Goal: Task Accomplishment & Management: Complete application form

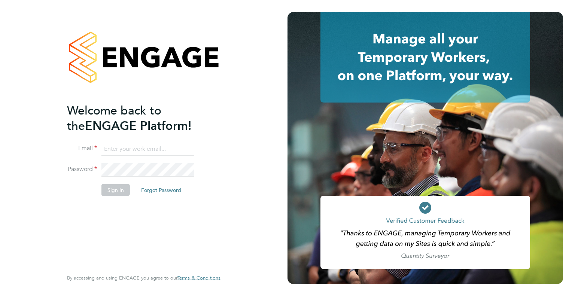
type input "wates@alliance-msp.co.uk"
click at [119, 188] on button "Sign In" at bounding box center [115, 190] width 28 height 12
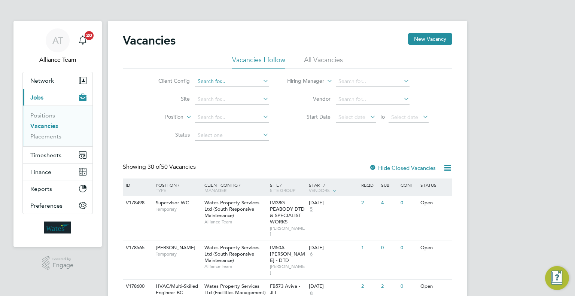
click at [234, 82] on input at bounding box center [232, 81] width 74 height 10
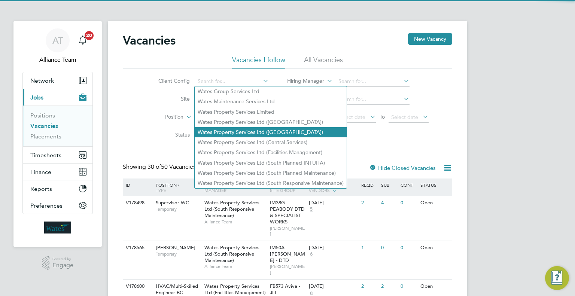
click at [263, 129] on li "Wates Property Services Ltd ([GEOGRAPHIC_DATA])" at bounding box center [271, 132] width 152 height 10
type input "Wates Property Services Ltd ([GEOGRAPHIC_DATA])"
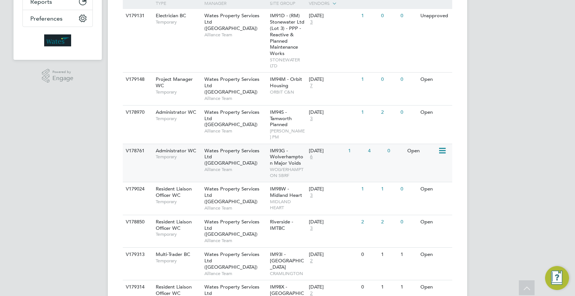
scroll to position [225, 0]
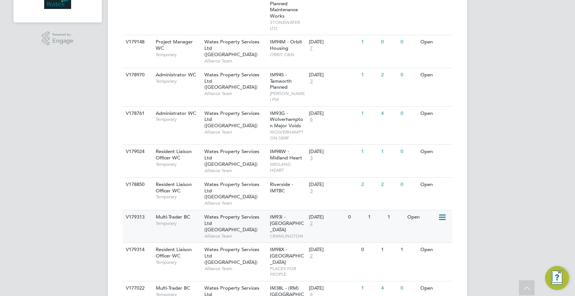
click at [309, 214] on div "[DATE]" at bounding box center [327, 217] width 36 height 6
click at [324, 247] on div "[DATE]" at bounding box center [327, 250] width 36 height 6
click at [297, 110] on span "IM93G - Wolverhampton Major Voids" at bounding box center [286, 119] width 33 height 19
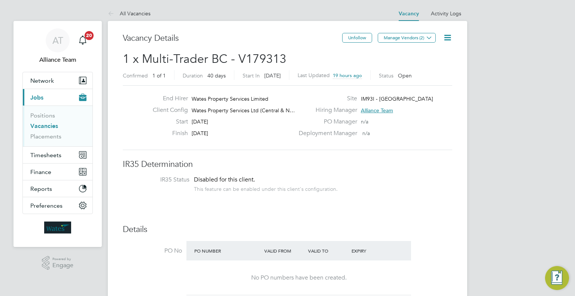
drag, startPoint x: 451, startPoint y: 39, endPoint x: 443, endPoint y: 51, distance: 14.5
click at [451, 39] on icon at bounding box center [447, 37] width 9 height 9
drag, startPoint x: 435, startPoint y: 68, endPoint x: 426, endPoint y: 78, distance: 13.5
click at [435, 68] on li "Update Status" at bounding box center [429, 66] width 43 height 10
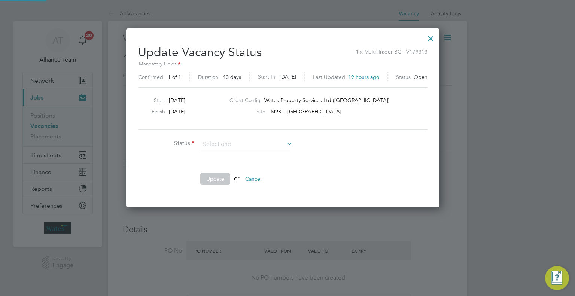
scroll to position [178, 322]
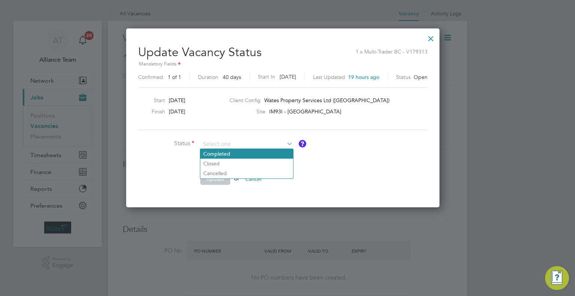
click at [242, 154] on li "Completed" at bounding box center [246, 154] width 93 height 10
type input "Completed"
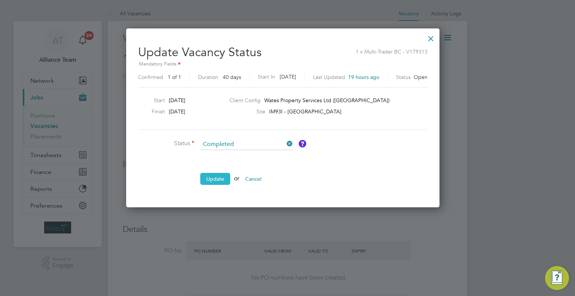
click at [221, 175] on button "Update" at bounding box center [215, 179] width 30 height 12
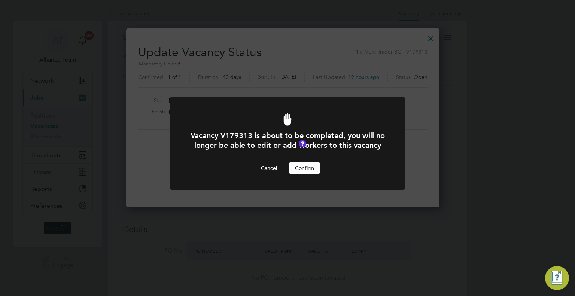
click at [310, 174] on button "Confirm" at bounding box center [304, 168] width 31 height 12
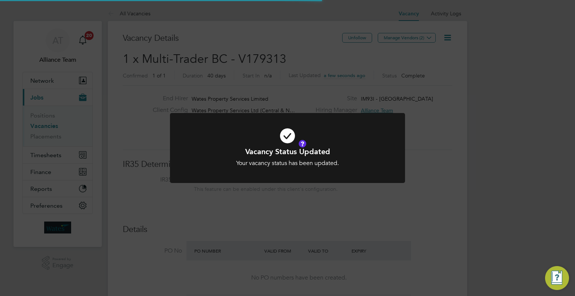
scroll to position [3, 4]
drag, startPoint x: 334, startPoint y: 211, endPoint x: 327, endPoint y: 206, distance: 8.5
click at [332, 208] on div "Vacancy Status Updated Your vacancy status has been updated. Cancel Okay" at bounding box center [287, 148] width 575 height 296
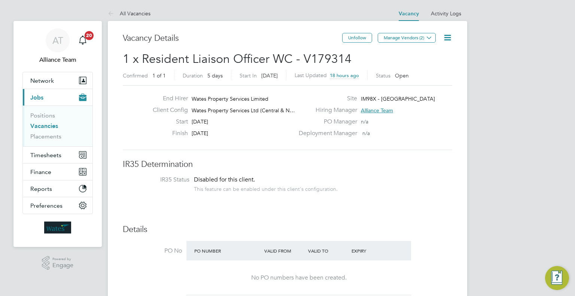
click at [446, 41] on icon at bounding box center [447, 37] width 9 height 9
click at [436, 55] on li "Edit Vacancy e" at bounding box center [429, 55] width 43 height 10
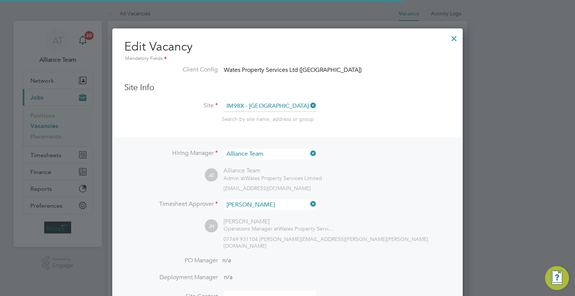
scroll to position [3, 3]
click at [455, 39] on div at bounding box center [454, 36] width 13 height 13
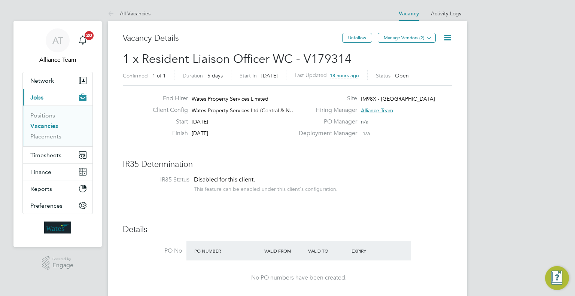
click at [450, 38] on icon at bounding box center [447, 37] width 9 height 9
click at [422, 64] on li "Update Status" at bounding box center [429, 66] width 43 height 10
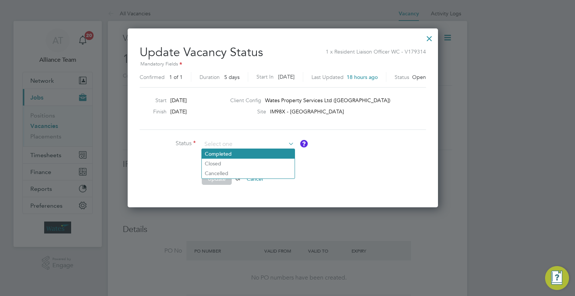
click at [252, 151] on li "Completed" at bounding box center [248, 154] width 93 height 10
type input "Completed"
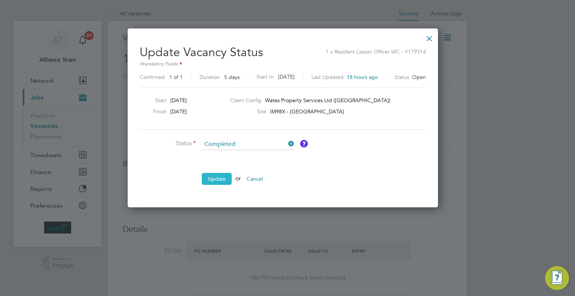
click at [224, 176] on button "Update" at bounding box center [217, 179] width 30 height 12
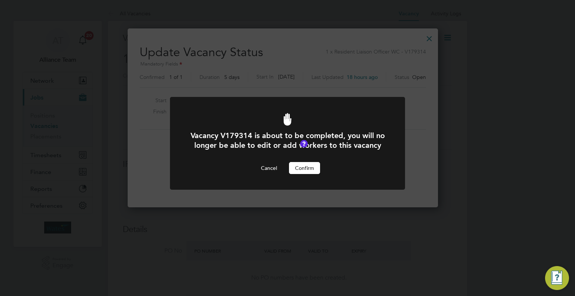
click at [303, 174] on button "Confirm" at bounding box center [304, 168] width 31 height 12
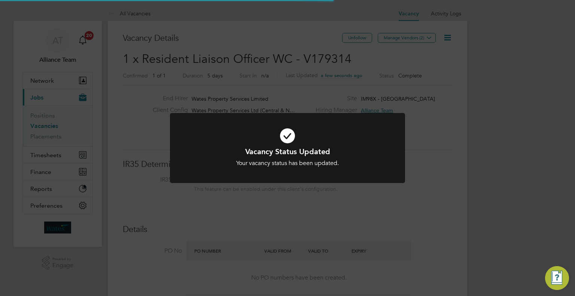
click at [415, 128] on div "Vacancy Status Updated Your vacancy status has been updated. Cancel Okay" at bounding box center [287, 148] width 575 height 296
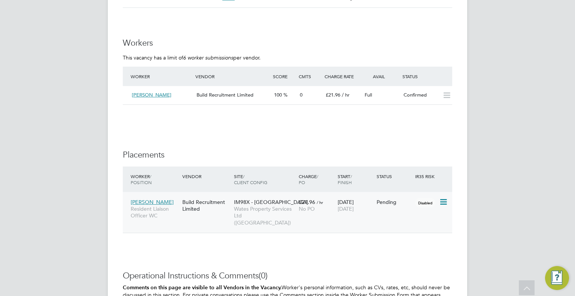
click at [372, 206] on div "18 Aug 2025 22 Aug 2025" at bounding box center [355, 205] width 39 height 21
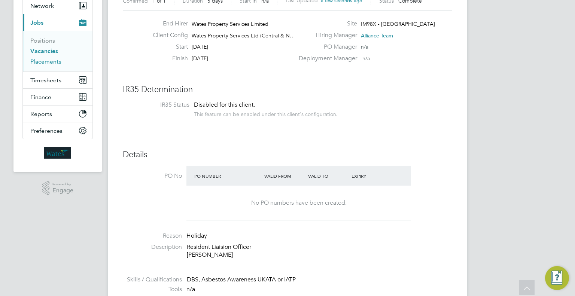
click at [52, 63] on link "Placements" at bounding box center [45, 61] width 31 height 7
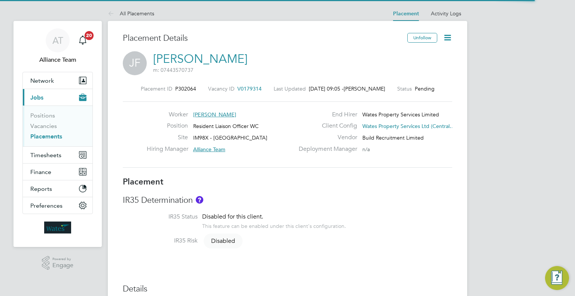
click at [446, 39] on icon at bounding box center [447, 37] width 9 height 9
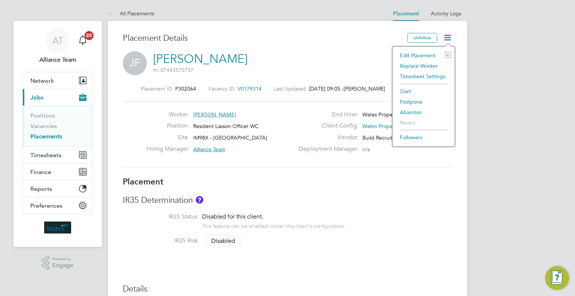
click at [401, 89] on li "Start" at bounding box center [423, 91] width 55 height 10
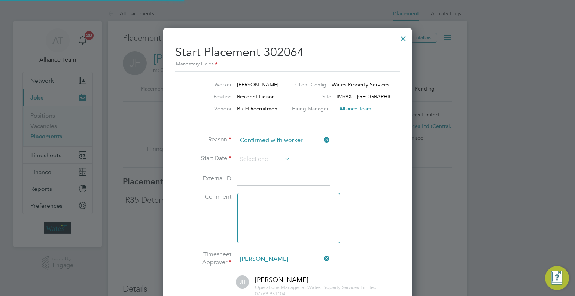
scroll to position [4, 3]
click at [273, 158] on input at bounding box center [263, 159] width 53 height 11
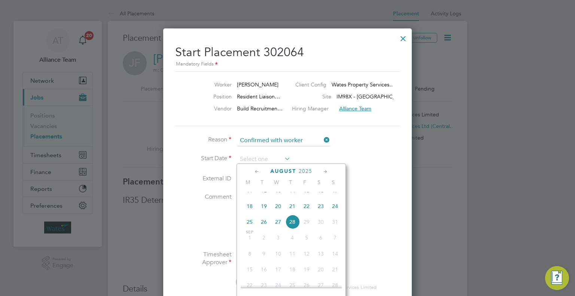
click at [251, 213] on span "18" at bounding box center [250, 206] width 14 height 14
type input "[DATE]"
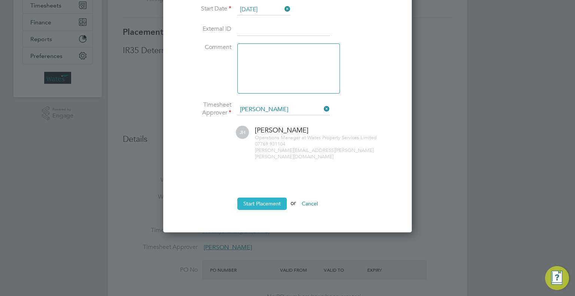
click at [254, 200] on button "Start Placement" at bounding box center [261, 204] width 49 height 12
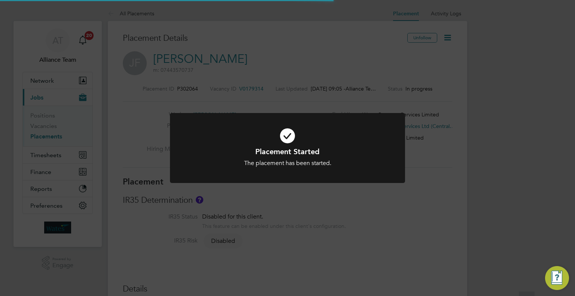
click at [413, 150] on div "Placement Started The placement has been started. Cancel Okay" at bounding box center [287, 148] width 575 height 296
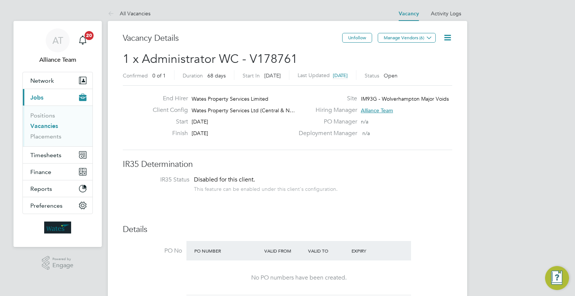
drag, startPoint x: 41, startPoint y: 127, endPoint x: 72, endPoint y: 127, distance: 31.1
click at [41, 127] on link "Vacancies" at bounding box center [44, 125] width 28 height 7
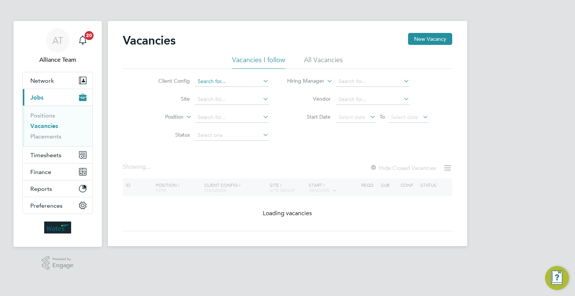
click at [206, 81] on input at bounding box center [232, 81] width 74 height 10
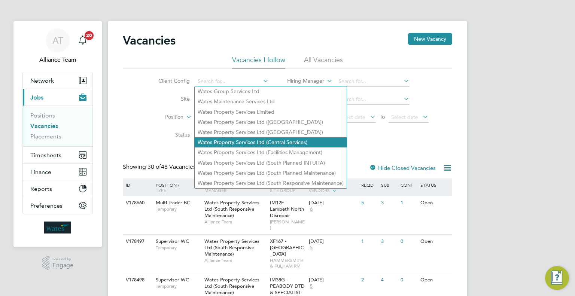
click at [310, 142] on li "Wates Property Services Ltd (Central Services)" at bounding box center [271, 142] width 152 height 10
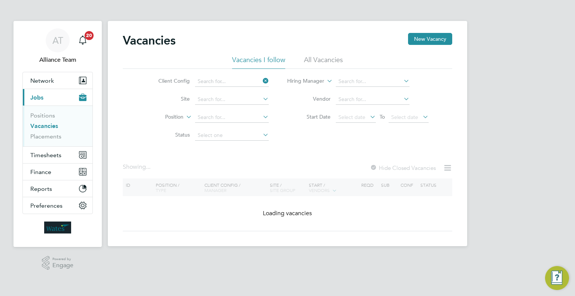
type input "Wates Property Services Ltd (Central Services)"
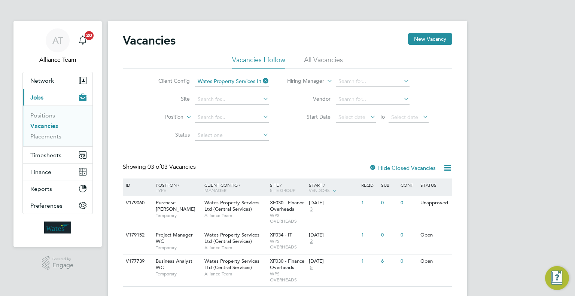
scroll to position [17, 0]
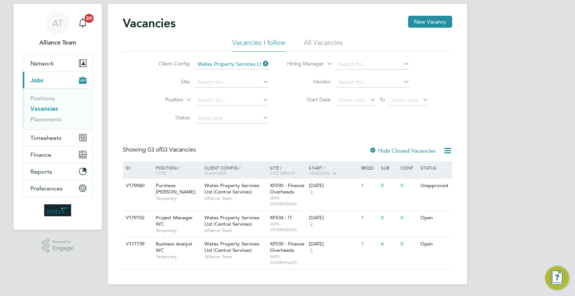
click at [263, 68] on input "Wates Property Services Ltd (Central Services)" at bounding box center [232, 64] width 74 height 10
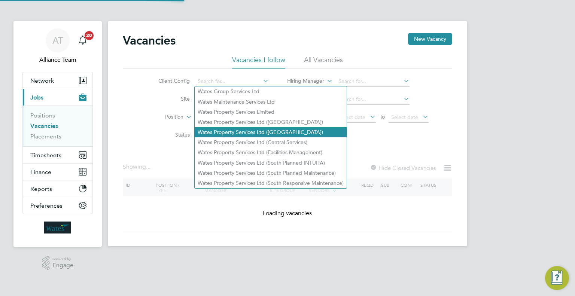
click at [252, 127] on li "Wates Property Services Ltd ([GEOGRAPHIC_DATA])" at bounding box center [271, 132] width 152 height 10
type input "Wates Property Services Ltd ([GEOGRAPHIC_DATA])"
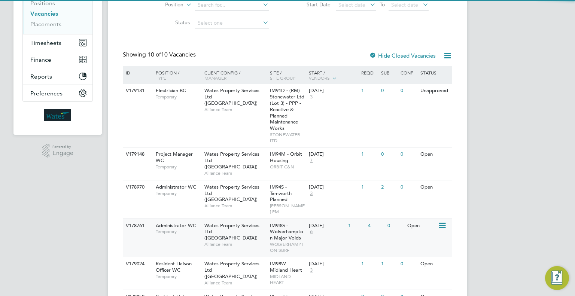
scroll to position [150, 0]
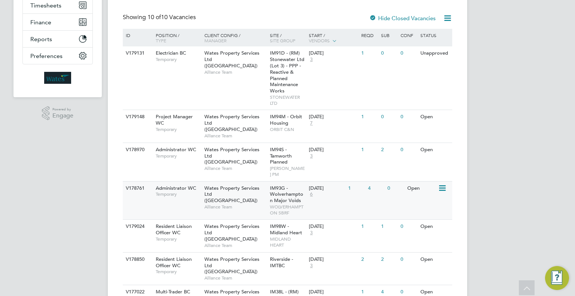
click at [294, 188] on span "IM93G - Wolverhampton Major Voids" at bounding box center [286, 194] width 33 height 19
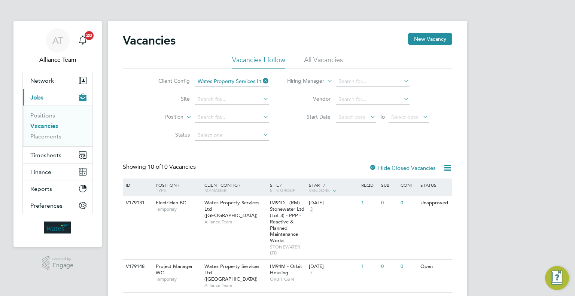
click at [59, 72] on app-nav-user-info "AT Alliance Team Notifications 20" at bounding box center [57, 46] width 70 height 51
click at [58, 76] on button "Network" at bounding box center [58, 80] width 70 height 16
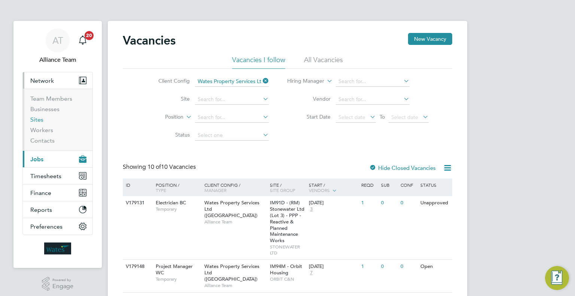
click at [37, 119] on link "Sites" at bounding box center [36, 119] width 13 height 7
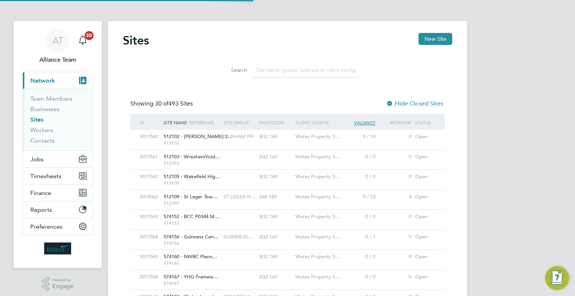
click at [275, 75] on input at bounding box center [306, 70] width 109 height 15
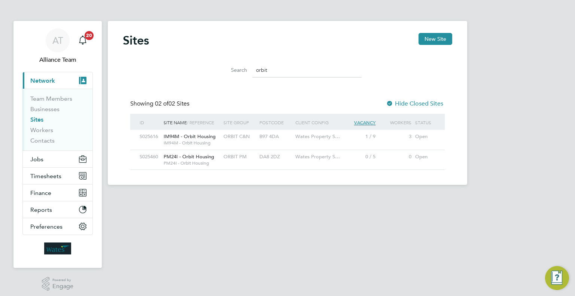
type input "orbit"
click at [292, 140] on div "B97 4DA" at bounding box center [276, 137] width 36 height 14
click at [52, 163] on button "Jobs" at bounding box center [58, 159] width 70 height 16
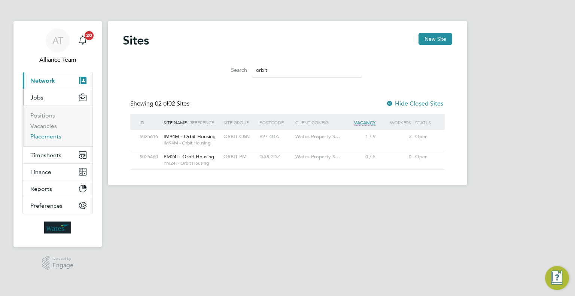
click at [45, 139] on link "Placements" at bounding box center [45, 136] width 31 height 7
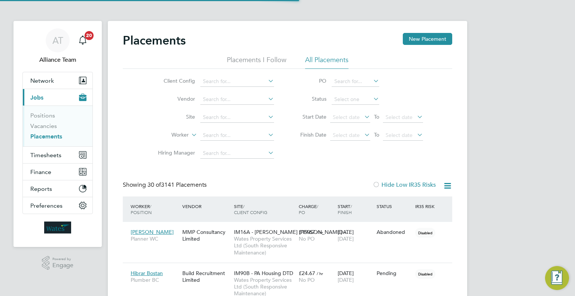
scroll to position [21, 52]
click at [225, 136] on input at bounding box center [237, 135] width 74 height 10
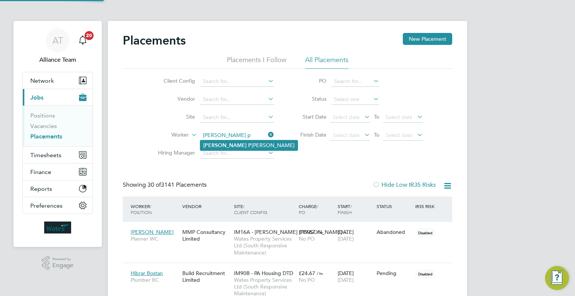
click at [241, 144] on li "Anisa P arveen" at bounding box center [248, 145] width 97 height 10
type input "Anisa Parveen"
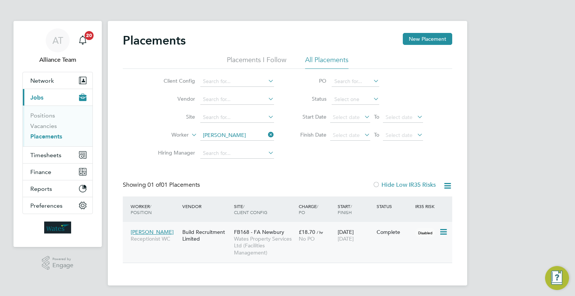
click at [278, 245] on span "Wates Property Services Ltd (Facilities Management)" at bounding box center [264, 246] width 61 height 21
click at [49, 130] on li "Vacancies" at bounding box center [58, 127] width 56 height 10
click at [49, 125] on link "Vacancies" at bounding box center [43, 125] width 27 height 7
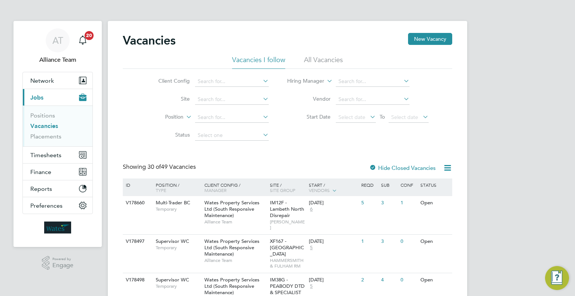
click at [433, 47] on div "Vacancies New Vacancy" at bounding box center [288, 44] width 330 height 22
click at [430, 37] on button "New Vacancy" at bounding box center [430, 39] width 44 height 12
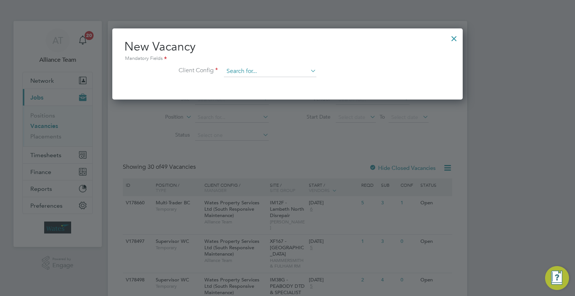
click at [240, 72] on input at bounding box center [270, 71] width 93 height 11
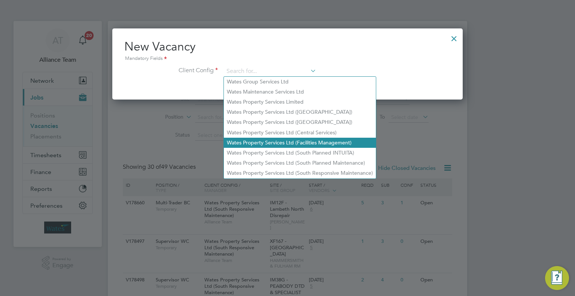
click at [265, 139] on li "Wates Property Services Ltd (Facilities Management)" at bounding box center [300, 143] width 152 height 10
type input "Wates Property Services Ltd (Facilities Management)"
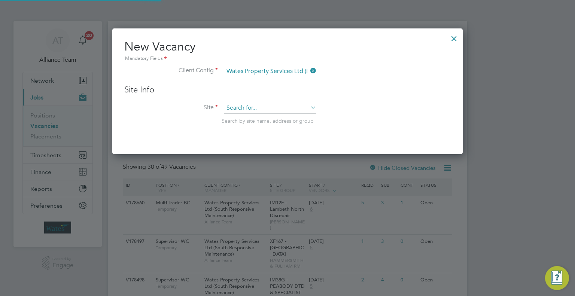
click at [248, 107] on input at bounding box center [270, 108] width 93 height 11
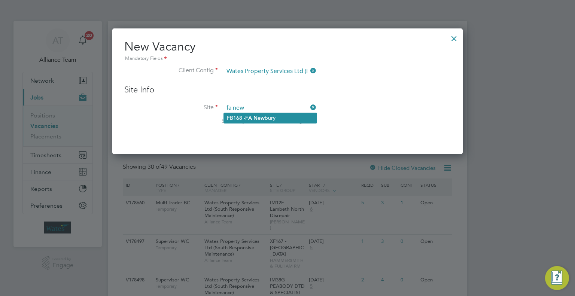
click at [267, 116] on li "FB168 - FA New bury" at bounding box center [270, 118] width 93 height 10
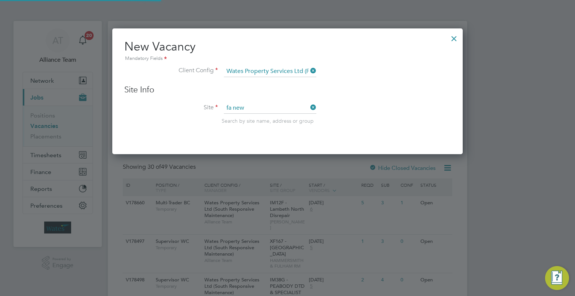
type input "FB168 - FA Newbury"
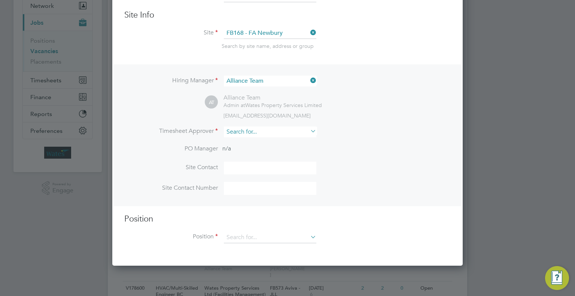
click at [258, 131] on input at bounding box center [270, 132] width 93 height 11
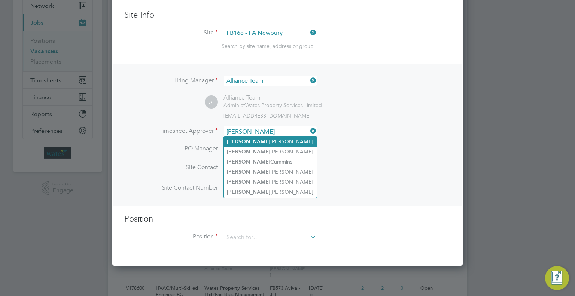
click at [262, 144] on li "Gary Davies" at bounding box center [270, 142] width 93 height 10
type input "Gary Davies"
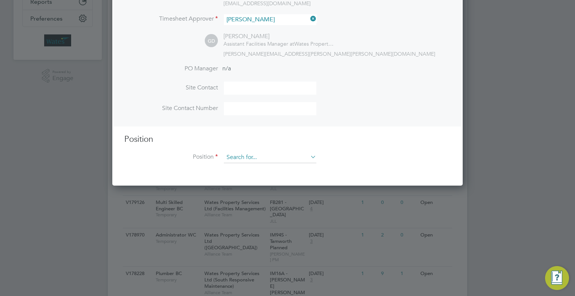
click at [228, 154] on input at bounding box center [270, 157] width 93 height 11
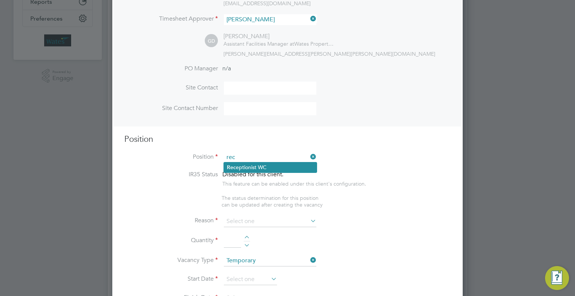
click at [274, 167] on li "Rec eptionist WC" at bounding box center [270, 168] width 93 height 10
type input "Receptionist WC"
type textarea "Front line Receptionist at Wates offices DBS not required for Leatherhead, Drum…"
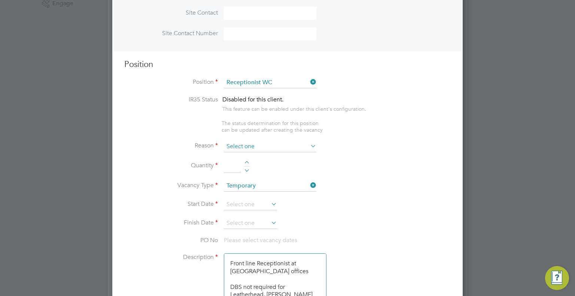
click at [234, 149] on input at bounding box center [270, 146] width 93 height 11
click at [239, 163] on li "Holiday" at bounding box center [270, 166] width 93 height 10
type input "Holiday"
click at [235, 168] on input at bounding box center [232, 166] width 17 height 13
type input "1"
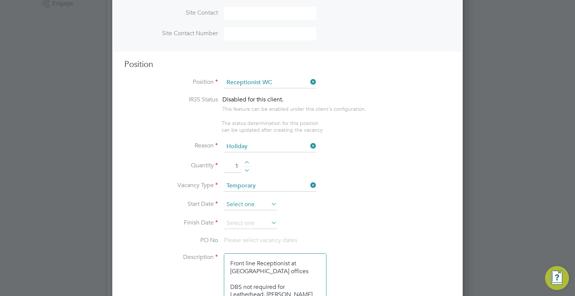
click at [241, 202] on input at bounding box center [250, 204] width 53 height 11
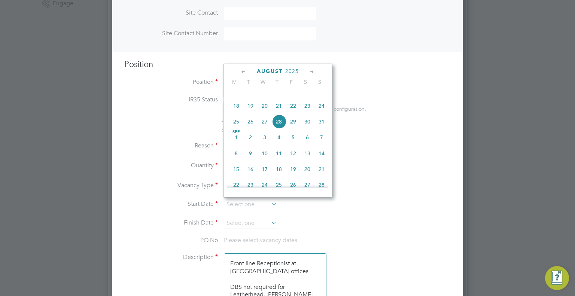
click at [411, 168] on li "Quantity 1" at bounding box center [287, 170] width 327 height 21
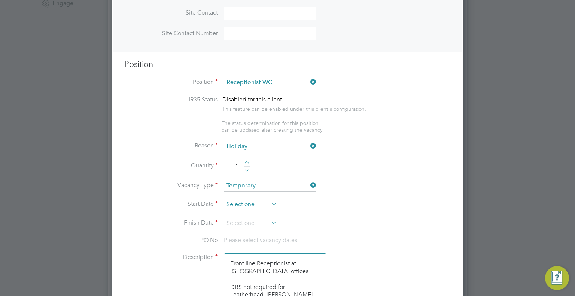
click at [239, 206] on input at bounding box center [250, 204] width 53 height 11
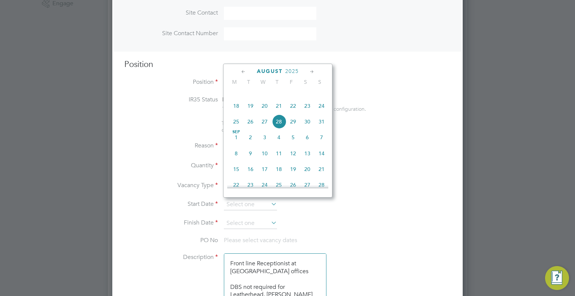
click at [237, 176] on span "15" at bounding box center [236, 169] width 14 height 14
type input "15 Sep 2025"
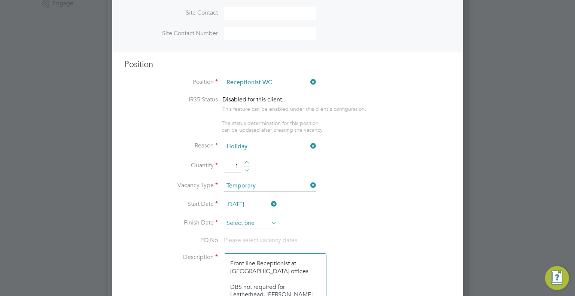
click at [260, 222] on input at bounding box center [250, 223] width 53 height 11
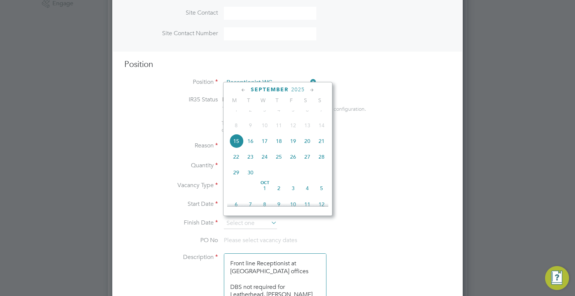
click at [291, 148] on span "19" at bounding box center [293, 141] width 14 height 14
type input "19 Sep 2025"
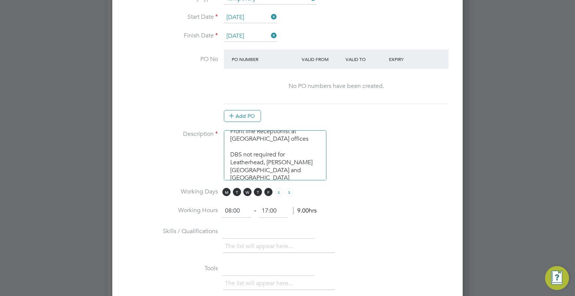
drag, startPoint x: 275, startPoint y: 165, endPoint x: 231, endPoint y: 152, distance: 46.1
click at [231, 152] on textarea "Front line Receptionist at Wates offices DBS not required for Leatherhead, Drum…" at bounding box center [275, 155] width 103 height 50
paste textarea "Think Park, 2nd floor, Building 3, Mosley Rd, Trafford Park, Stretford, Manches…"
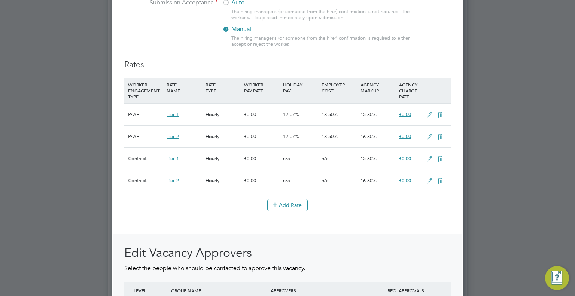
scroll to position [1011, 0]
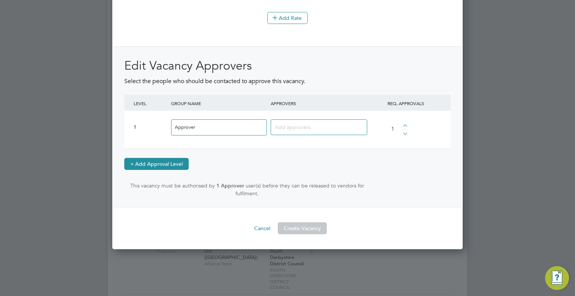
type textarea "Front line Receptionist at Wates offices Think Park, 2nd floor, Building 3, Mos…"
click at [152, 162] on button "+ Add Approval Level" at bounding box center [156, 164] width 64 height 12
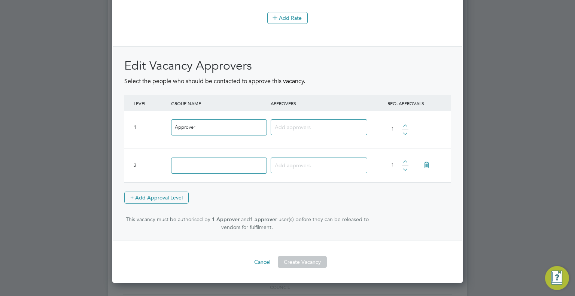
scroll to position [1262, 351]
click at [429, 160] on icon at bounding box center [426, 165] width 13 height 17
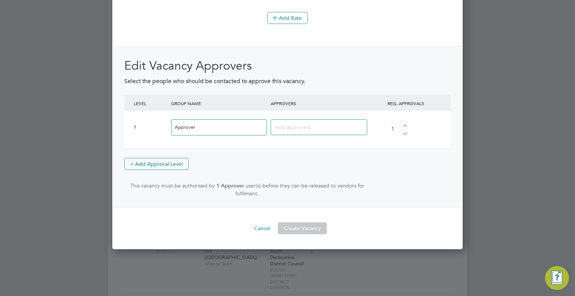
scroll to position [1228, 351]
click at [311, 122] on input at bounding box center [316, 127] width 83 height 10
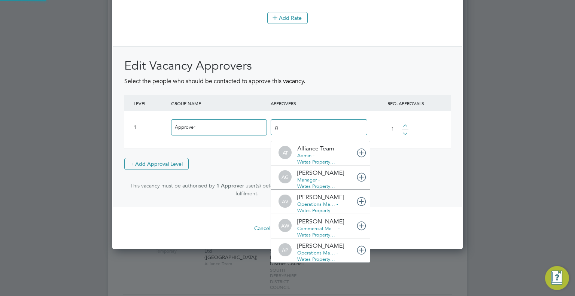
scroll to position [8, 53]
type input "gary"
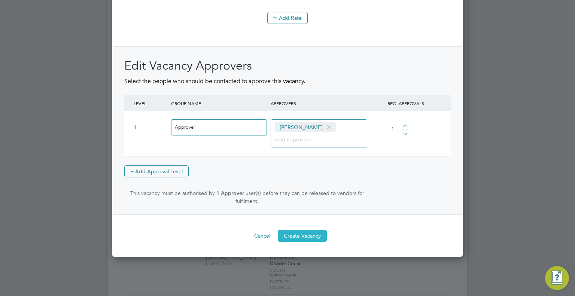
click at [302, 230] on button "Create Vacancy" at bounding box center [302, 236] width 49 height 12
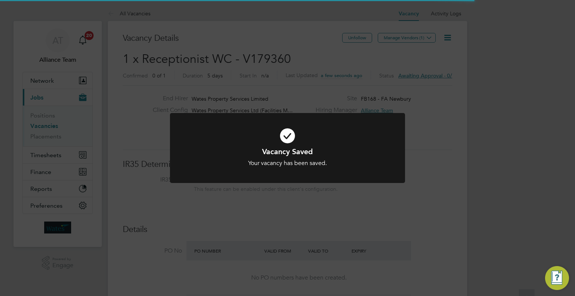
click at [459, 98] on div "Vacancy Saved Your vacancy has been saved. Cancel Okay" at bounding box center [287, 148] width 575 height 296
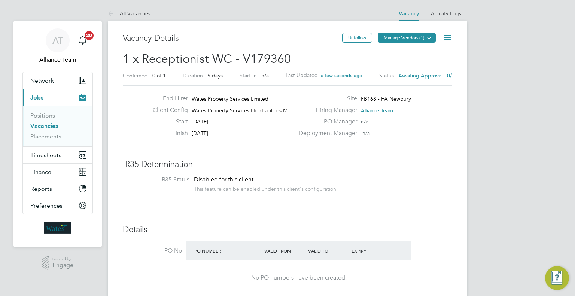
click at [422, 40] on button "Manage Vendors (1)" at bounding box center [407, 38] width 58 height 10
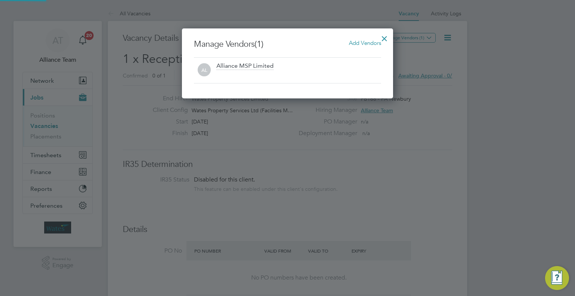
click at [376, 42] on span "Add Vendors" at bounding box center [365, 42] width 32 height 7
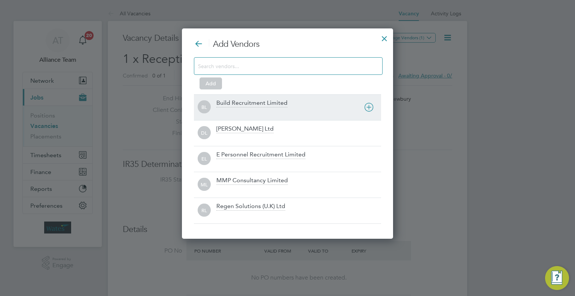
drag, startPoint x: 235, startPoint y: 106, endPoint x: 233, endPoint y: 84, distance: 23.0
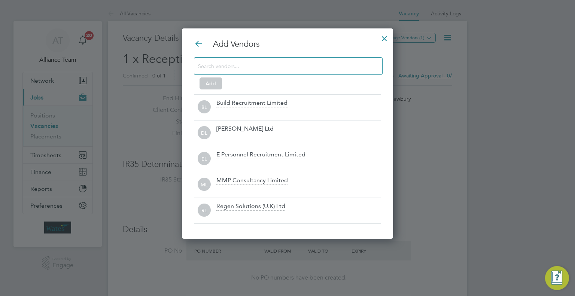
click at [235, 106] on div "Build Recruitment Limited" at bounding box center [251, 103] width 71 height 8
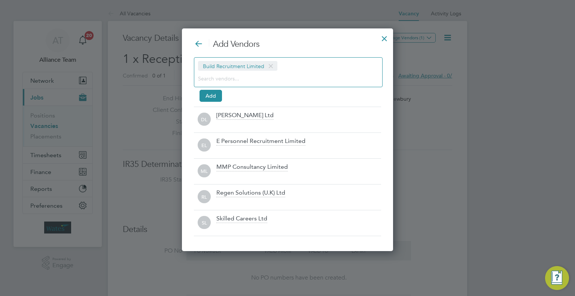
click at [233, 76] on input at bounding box center [282, 78] width 169 height 10
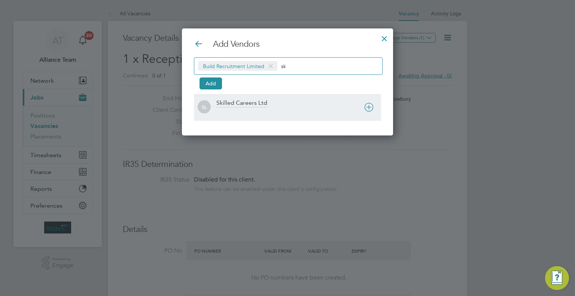
type input "sk"
click at [255, 109] on div at bounding box center [298, 112] width 165 height 7
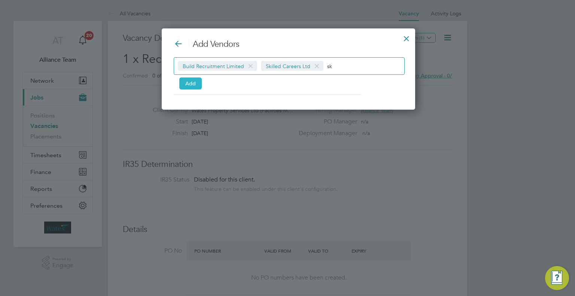
click at [190, 80] on button "Add" at bounding box center [190, 84] width 22 height 12
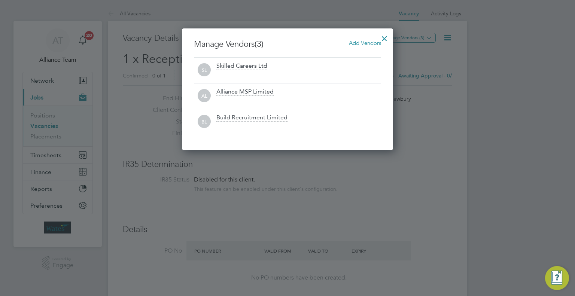
click at [366, 44] on span "Add Vendors" at bounding box center [365, 42] width 32 height 7
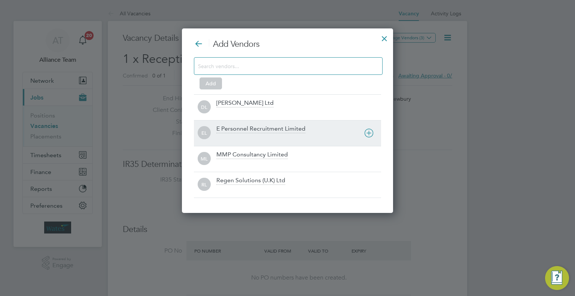
click at [258, 126] on div "E Personnel Recruitment Limited" at bounding box center [260, 129] width 89 height 8
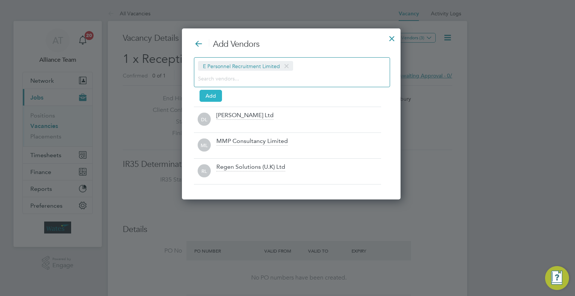
click at [216, 97] on button "Add" at bounding box center [211, 96] width 22 height 12
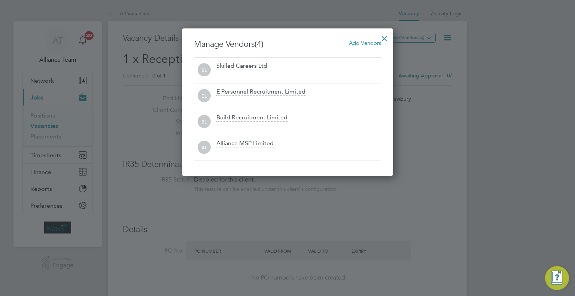
click at [388, 38] on div at bounding box center [384, 36] width 13 height 13
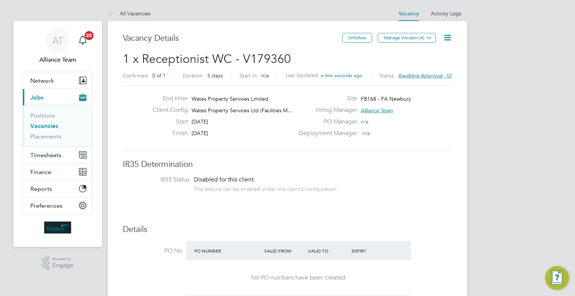
click at [450, 36] on icon at bounding box center [447, 37] width 9 height 9
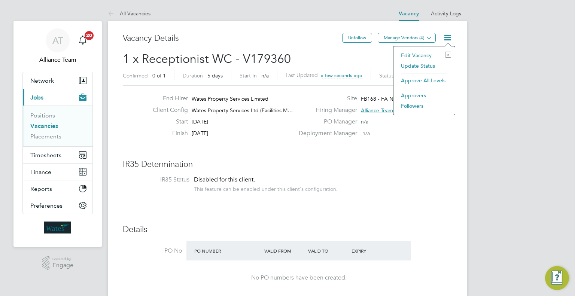
click at [409, 106] on li "Followers" at bounding box center [424, 106] width 54 height 10
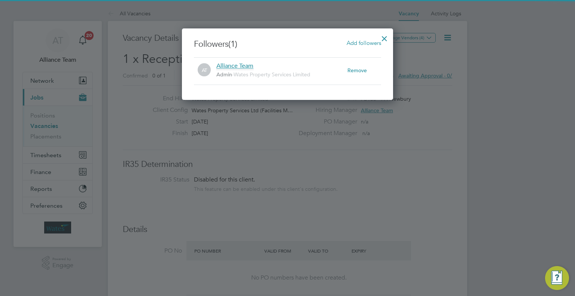
click at [363, 43] on span "Add followers" at bounding box center [364, 42] width 34 height 7
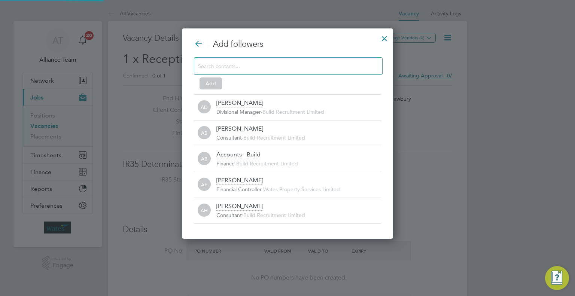
click at [292, 69] on input at bounding box center [282, 66] width 169 height 10
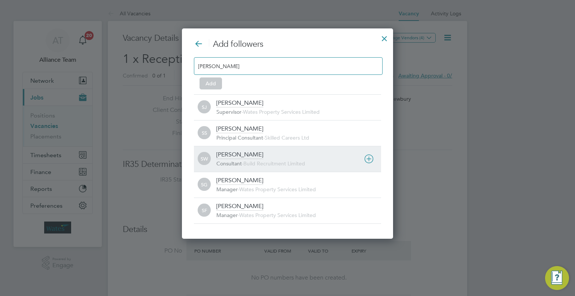
type input "sam"
click at [256, 161] on span "Build Recruitment Limited" at bounding box center [274, 163] width 62 height 7
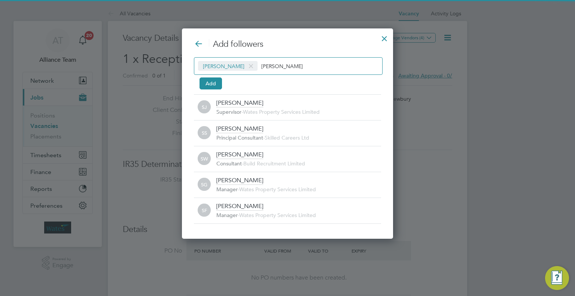
click at [287, 68] on input "sam" at bounding box center [284, 66] width 47 height 10
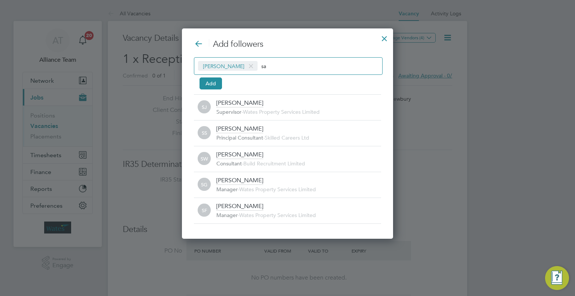
type input "s"
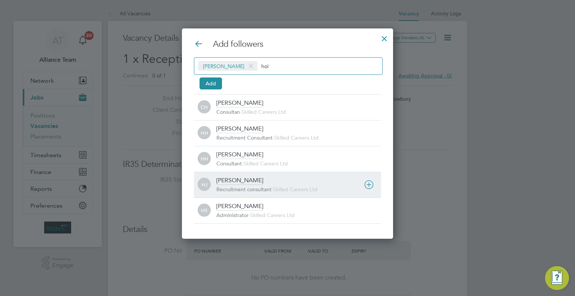
type input "hol"
click at [247, 182] on div "Holly Jones" at bounding box center [239, 181] width 47 height 8
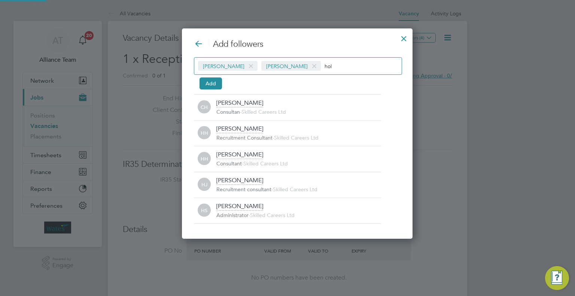
click at [325, 62] on input "hol" at bounding box center [348, 66] width 47 height 10
type input "h"
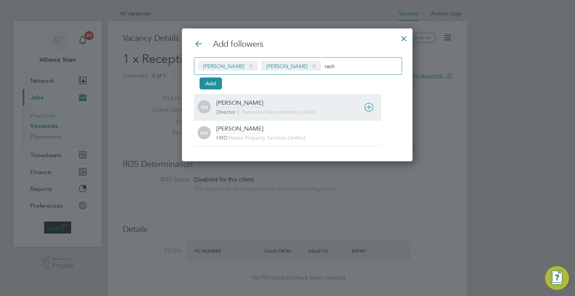
type input "rach"
click at [243, 106] on div "Rachel McIntosh" at bounding box center [239, 103] width 47 height 8
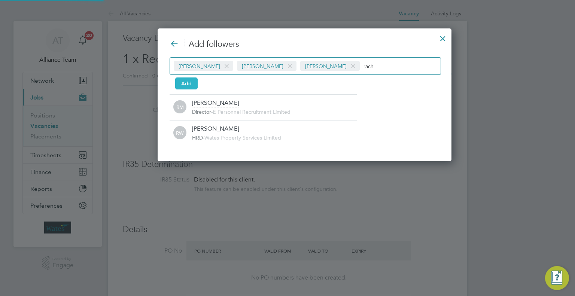
click at [192, 79] on button "Add" at bounding box center [186, 84] width 22 height 12
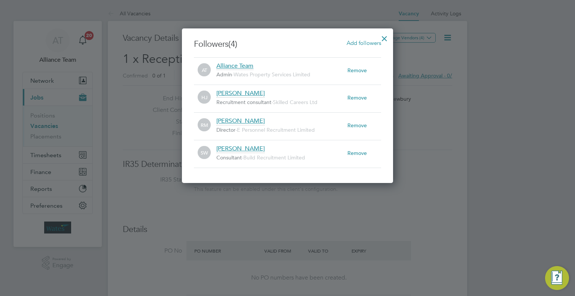
click at [386, 37] on div at bounding box center [384, 36] width 13 height 13
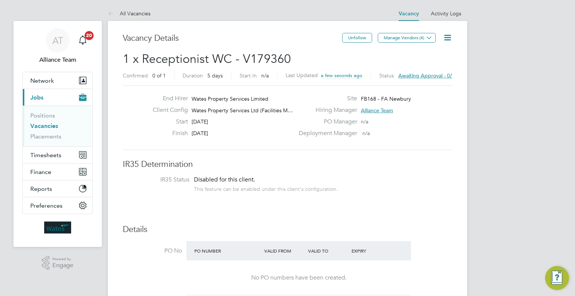
click at [443, 39] on icon at bounding box center [447, 37] width 9 height 9
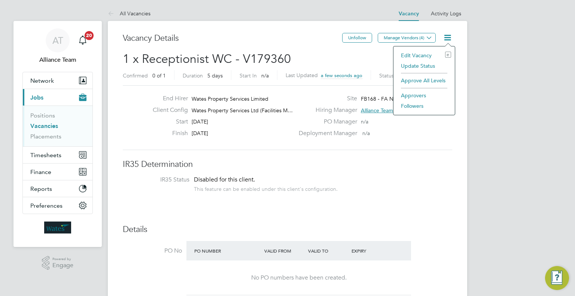
click at [422, 80] on li "Approve All Levels" at bounding box center [424, 80] width 54 height 10
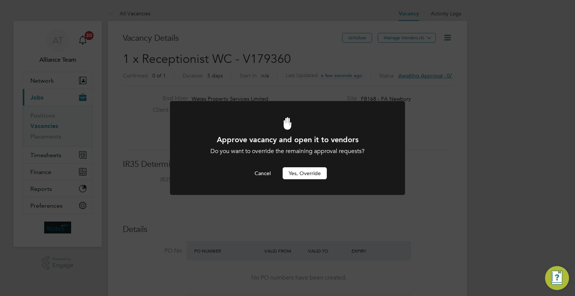
click at [316, 170] on button "Yes, Override" at bounding box center [305, 173] width 44 height 12
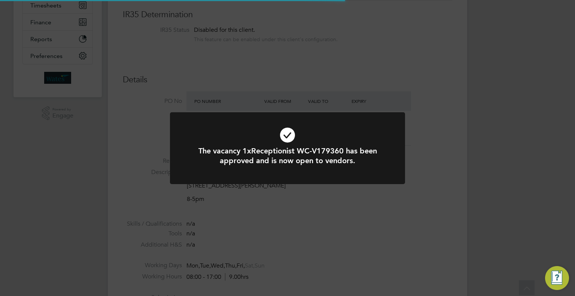
click at [329, 179] on div at bounding box center [287, 148] width 235 height 72
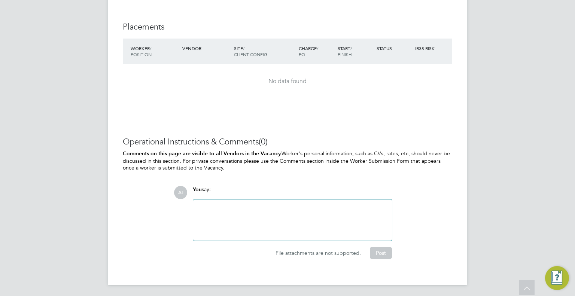
click at [260, 218] on div at bounding box center [293, 220] width 190 height 32
click at [384, 247] on button "Post" at bounding box center [381, 253] width 22 height 12
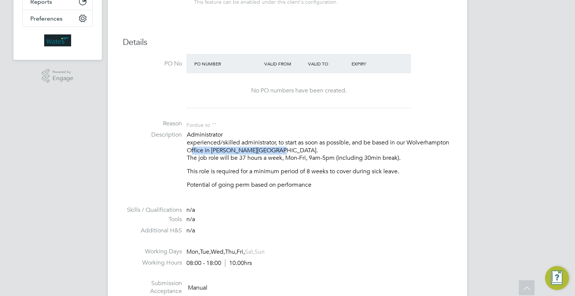
click at [183, 150] on li "Description Administrator experienced/skilled administrator, to start as soon a…" at bounding box center [288, 164] width 330 height 66
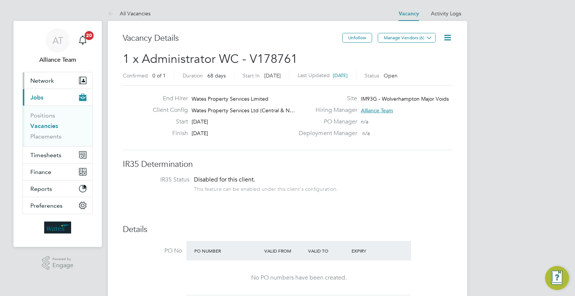
click at [55, 77] on button "Network" at bounding box center [58, 80] width 70 height 16
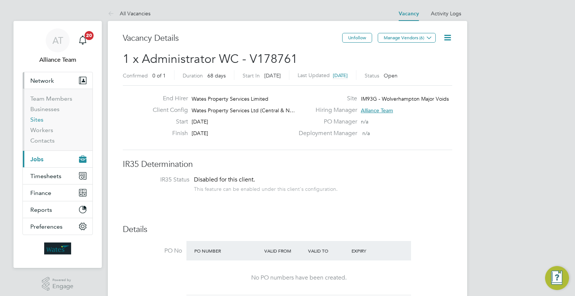
click at [36, 120] on link "Sites" at bounding box center [36, 119] width 13 height 7
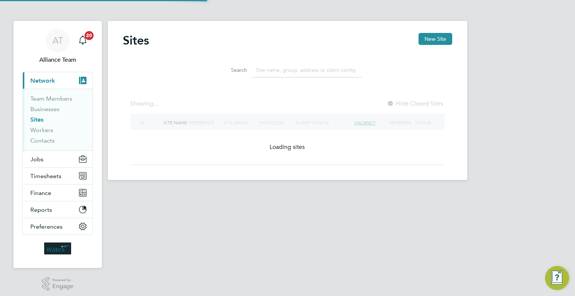
click at [267, 68] on input at bounding box center [306, 70] width 109 height 15
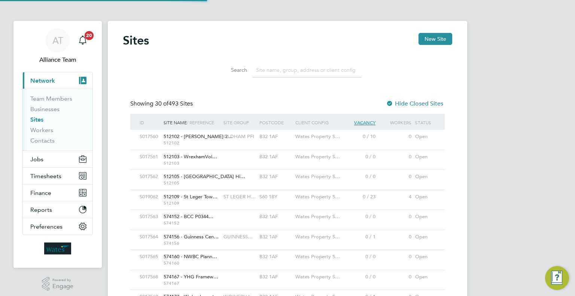
scroll to position [14, 36]
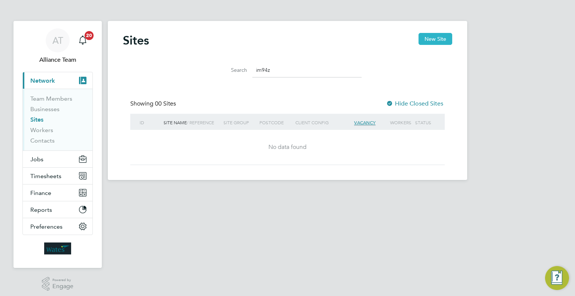
type input "im94z"
click at [442, 40] on button "New Site" at bounding box center [436, 39] width 34 height 12
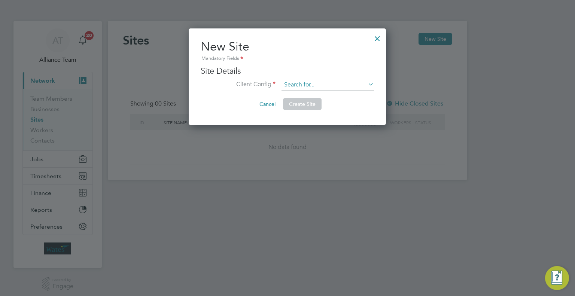
click at [307, 82] on input at bounding box center [328, 84] width 93 height 11
drag, startPoint x: 367, startPoint y: 134, endPoint x: 357, endPoint y: 133, distance: 11.0
click at [367, 135] on li "Wates Property Services Ltd ([GEOGRAPHIC_DATA])" at bounding box center [358, 136] width 152 height 10
type input "Wates Property Services Ltd ([GEOGRAPHIC_DATA])"
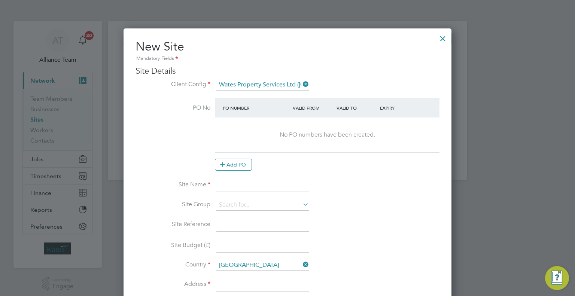
click at [231, 189] on input at bounding box center [262, 185] width 93 height 13
drag, startPoint x: 257, startPoint y: 184, endPoint x: 190, endPoint y: 184, distance: 66.7
click at [190, 184] on li "Site Name IM94Z - Orbit" at bounding box center [288, 189] width 304 height 21
type input "IM94Z - Orbit"
click at [231, 224] on input at bounding box center [262, 224] width 93 height 13
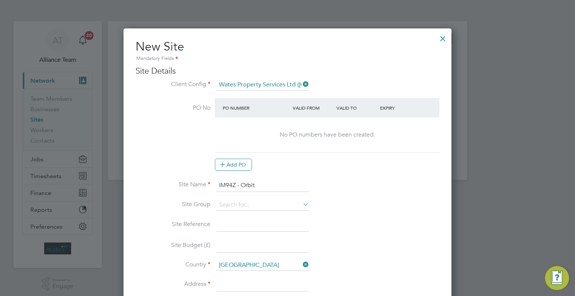
paste input "IM94Z - Orbit"
type input "IM94Z - Orbit"
click at [231, 205] on input at bounding box center [262, 205] width 93 height 11
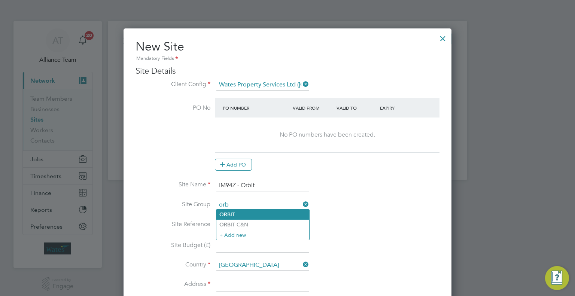
click at [271, 217] on li "ORB IT" at bounding box center [262, 215] width 93 height 10
type input "ORBIT"
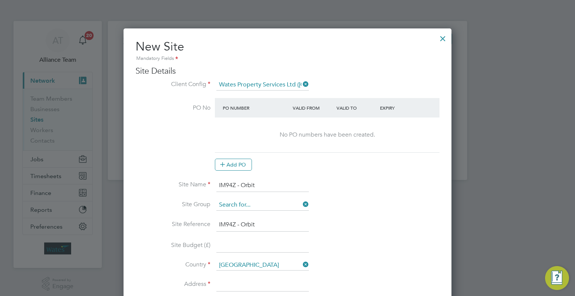
click at [292, 201] on input at bounding box center [262, 205] width 93 height 11
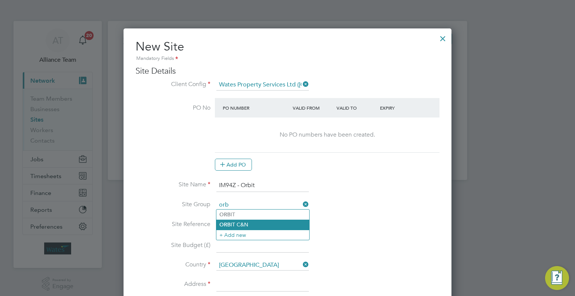
click at [273, 223] on li "ORB IT C&N" at bounding box center [262, 225] width 93 height 10
type input "ORBIT C&N"
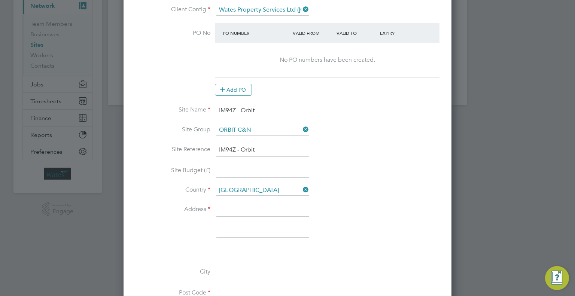
click at [233, 283] on li "City" at bounding box center [288, 276] width 304 height 21
click at [237, 287] on input at bounding box center [237, 293] width 42 height 13
type input "B97 4DA"
click at [244, 208] on input at bounding box center [262, 209] width 93 height 13
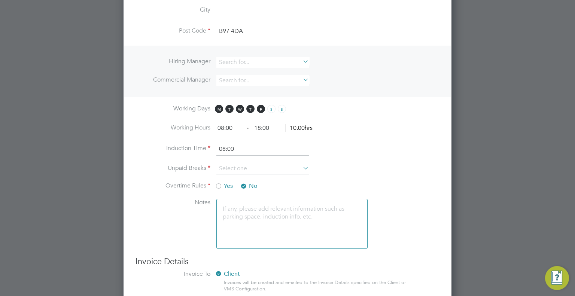
scroll to position [374, 0]
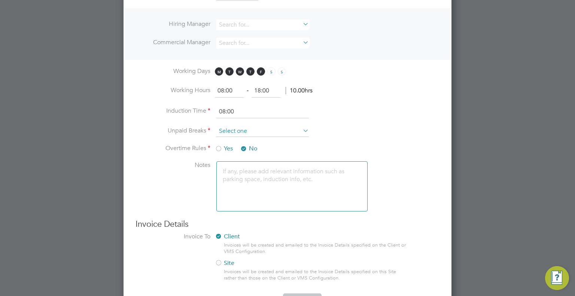
type input "redditch"
click at [237, 131] on input at bounding box center [262, 131] width 93 height 11
click at [237, 157] on li "30 mins" at bounding box center [262, 159] width 93 height 10
type input "30 mins"
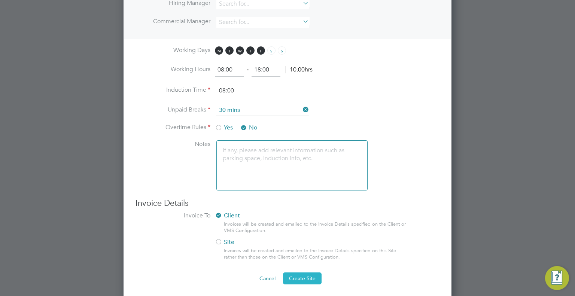
click at [309, 275] on span "Create Site" at bounding box center [302, 278] width 27 height 7
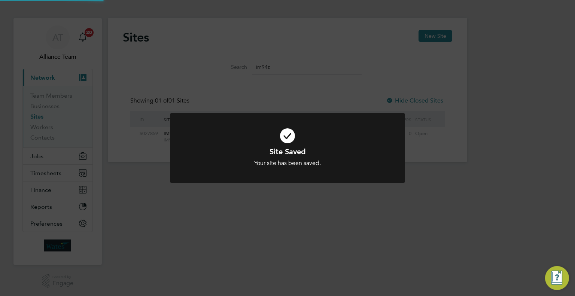
scroll to position [0, 0]
click at [524, 101] on div "Site Saved Your site has been saved. Cancel Okay" at bounding box center [287, 148] width 575 height 296
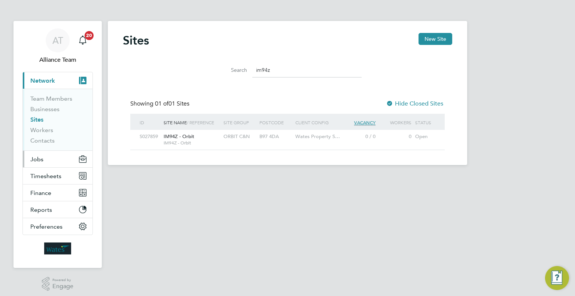
click at [51, 156] on button "Jobs" at bounding box center [58, 159] width 70 height 16
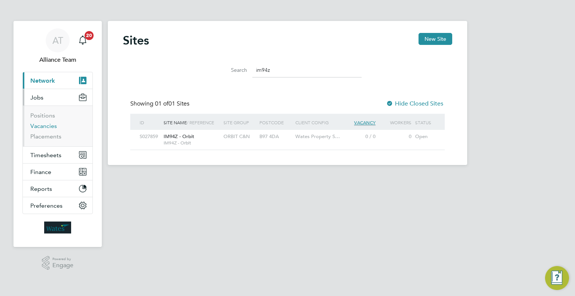
drag, startPoint x: 43, startPoint y: 124, endPoint x: 63, endPoint y: 121, distance: 20.1
click at [43, 124] on link "Vacancies" at bounding box center [43, 125] width 27 height 7
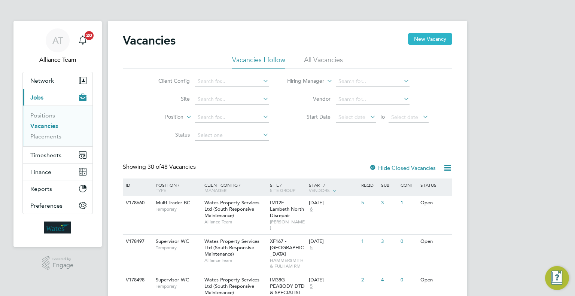
click at [430, 39] on button "New Vacancy" at bounding box center [430, 39] width 44 height 12
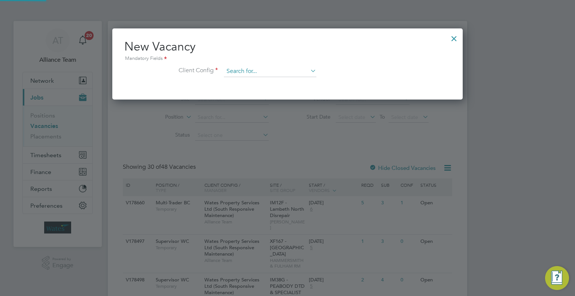
scroll to position [71, 351]
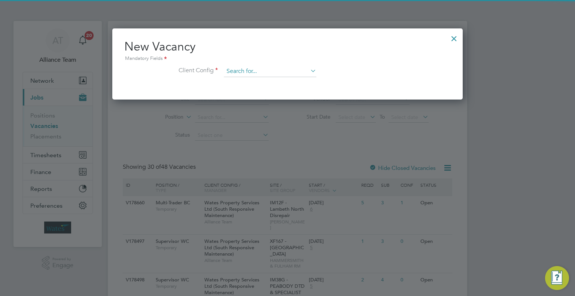
click at [243, 69] on input at bounding box center [270, 71] width 93 height 11
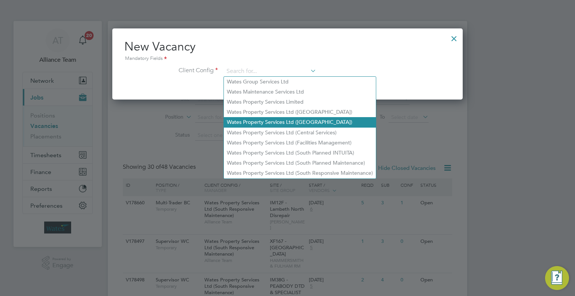
click at [285, 119] on li "Wates Property Services Ltd ([GEOGRAPHIC_DATA])" at bounding box center [300, 122] width 152 height 10
type input "Wates Property Services Ltd ([GEOGRAPHIC_DATA])"
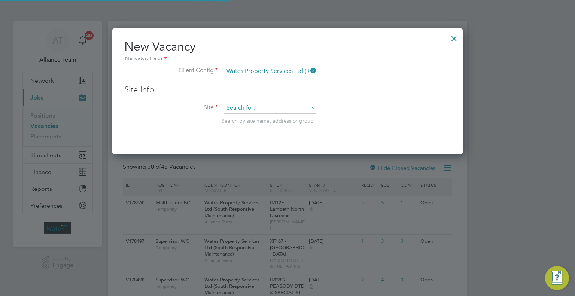
click at [235, 103] on input at bounding box center [270, 108] width 93 height 11
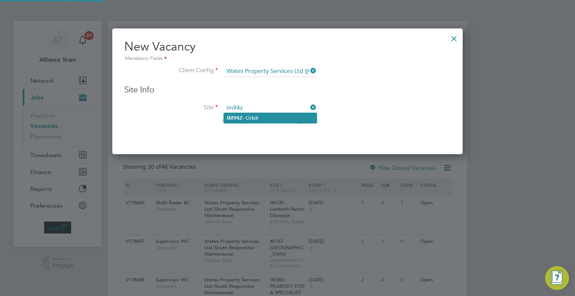
click at [255, 118] on li "IM94Z - Orbit" at bounding box center [270, 118] width 93 height 10
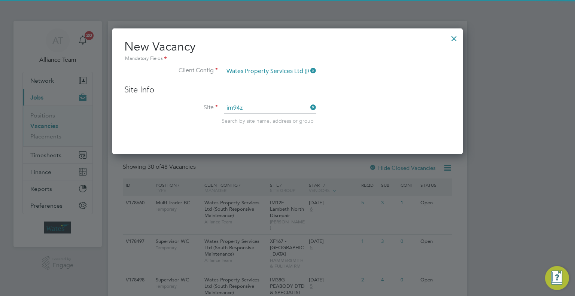
type input "IM94Z - Orbit"
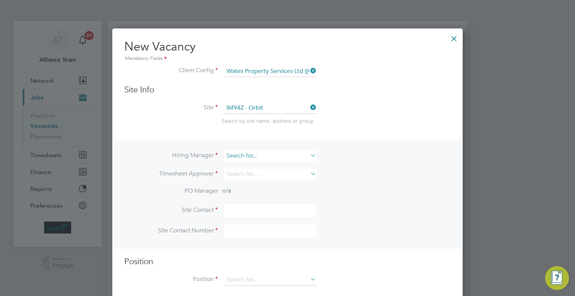
click at [245, 151] on input at bounding box center [270, 156] width 93 height 11
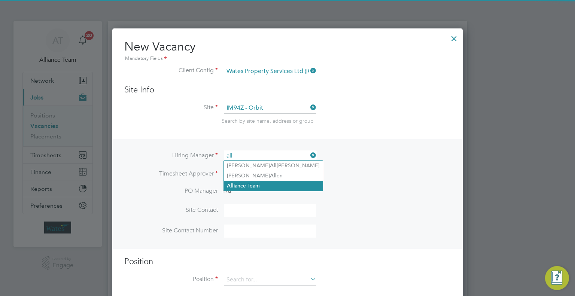
click at [259, 184] on li "All iance Team" at bounding box center [273, 186] width 99 height 10
type input "Alliance Team"
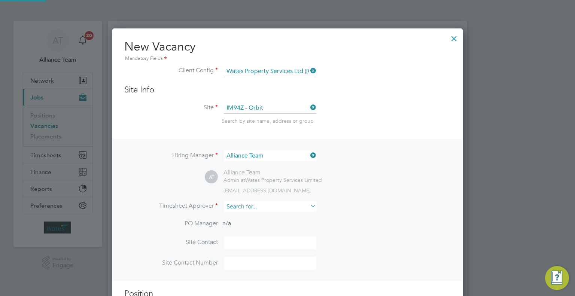
click at [254, 204] on input at bounding box center [270, 206] width 93 height 11
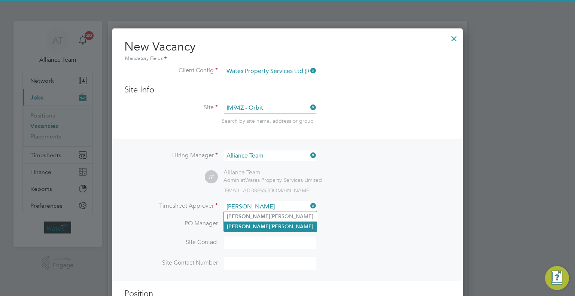
click at [265, 224] on li "Jean Fletcher" at bounding box center [270, 227] width 93 height 10
type input "Jean Fletcher"
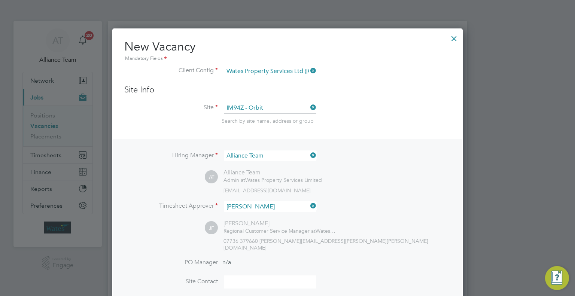
scroll to position [150, 0]
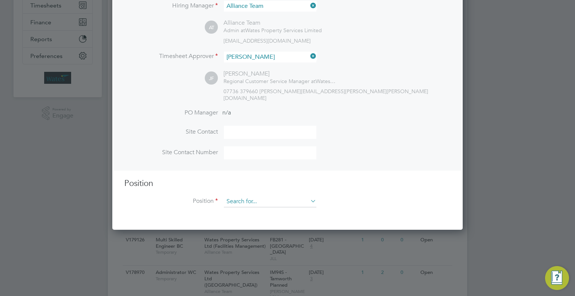
click at [247, 196] on input at bounding box center [270, 201] width 93 height 11
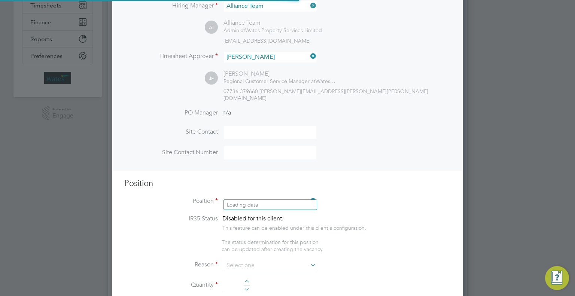
scroll to position [1075, 351]
click at [258, 204] on li "Res ident Liaison Officer WC" at bounding box center [270, 205] width 93 height 10
type input "Resident Liaison Officer WC"
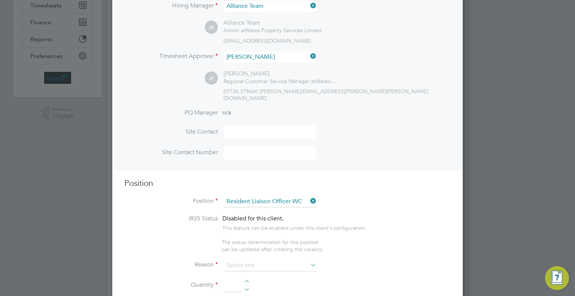
type textarea "Resident Liaision Officer"
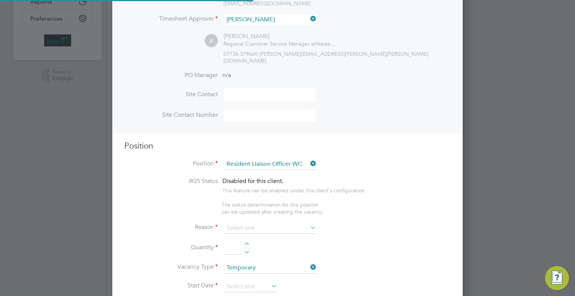
scroll to position [3, 3]
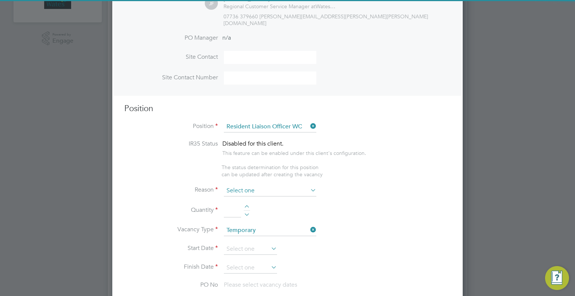
click at [249, 185] on input at bounding box center [270, 190] width 93 height 11
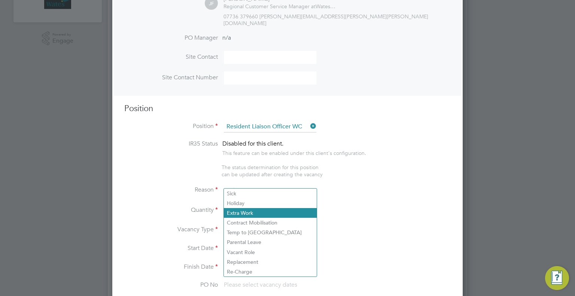
click at [242, 212] on li "Extra Work" at bounding box center [270, 213] width 93 height 10
type input "Extra Work"
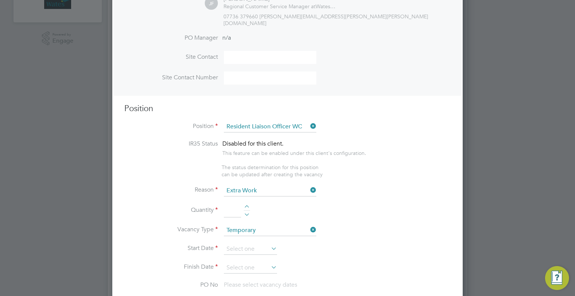
click at [230, 207] on input at bounding box center [232, 210] width 17 height 13
type input "1"
click at [244, 245] on input at bounding box center [250, 249] width 53 height 11
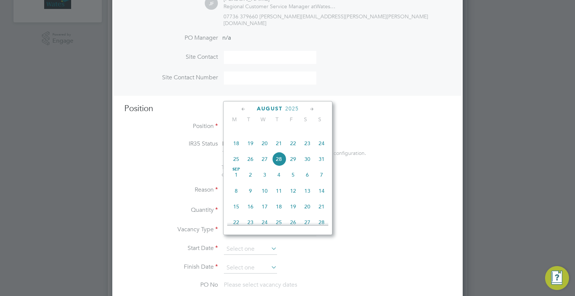
click at [265, 182] on span "3" at bounding box center [265, 175] width 14 height 14
type input "03 Sep 2025"
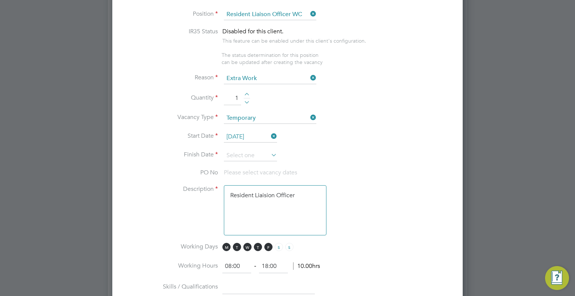
click at [289, 198] on textarea "Resident Liaision Officer" at bounding box center [275, 210] width 103 height 50
click at [296, 189] on textarea "Resident Liaision Officer" at bounding box center [275, 210] width 103 height 50
paste textarea "Work – retrofit /home energy improvements Site office address – Squab Hall Farm…"
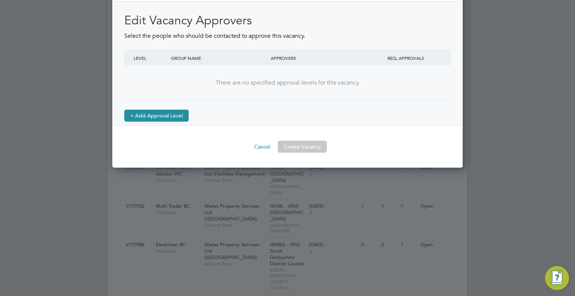
type textarea "Resident Liaision Officer Work – retrofit /home energy improvements Site office…"
click at [158, 111] on button "+ Add Approval Level" at bounding box center [156, 116] width 64 height 12
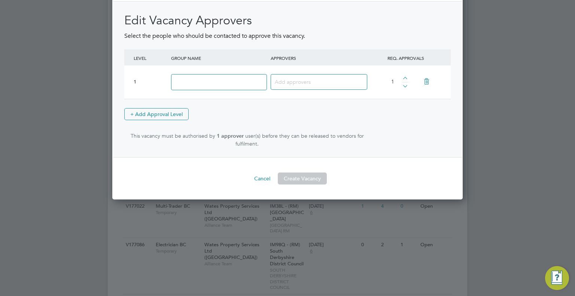
click at [208, 82] on input at bounding box center [219, 82] width 96 height 16
type input "Approver"
click at [298, 77] on input at bounding box center [316, 82] width 83 height 10
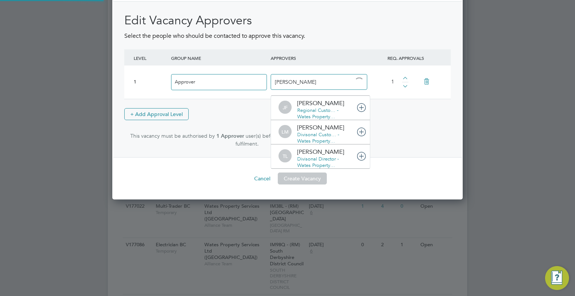
type input "tom la"
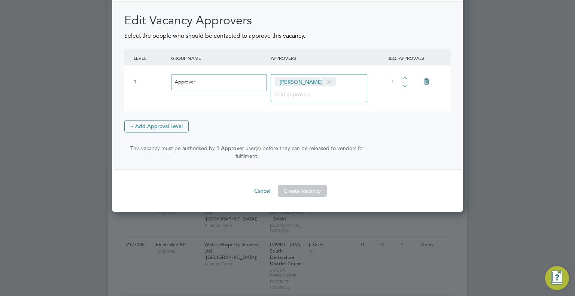
click at [354, 140] on div "Edit Vacancy Approvers Select the people who should be contacted to approve thi…" at bounding box center [287, 86] width 327 height 147
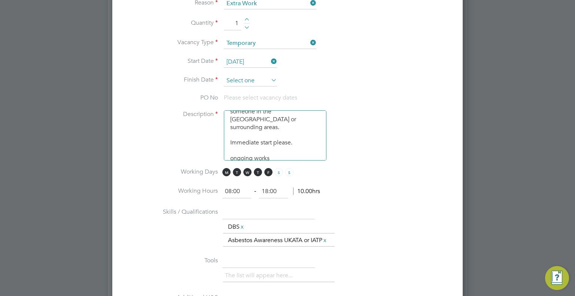
click at [242, 75] on input at bounding box center [250, 80] width 53 height 11
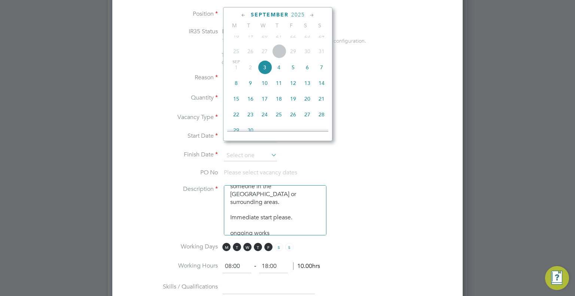
click at [311, 13] on icon at bounding box center [312, 15] width 7 height 8
click at [295, 103] on span "31" at bounding box center [293, 96] width 14 height 14
type input "[DATE]"
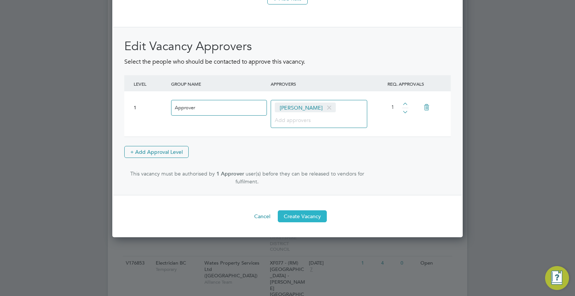
click at [302, 214] on button "Create Vacancy" at bounding box center [302, 216] width 49 height 12
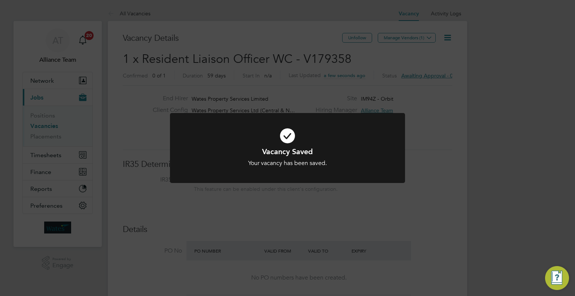
click at [363, 210] on div "Vacancy Saved Your vacancy has been saved. Cancel Okay" at bounding box center [287, 148] width 575 height 296
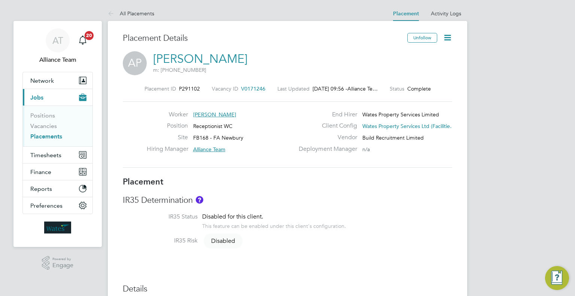
click at [245, 87] on span "V0171246" at bounding box center [253, 88] width 24 height 7
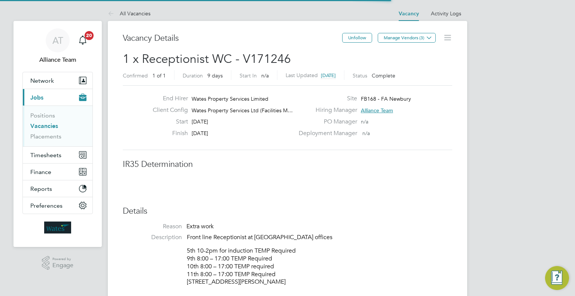
scroll to position [4, 3]
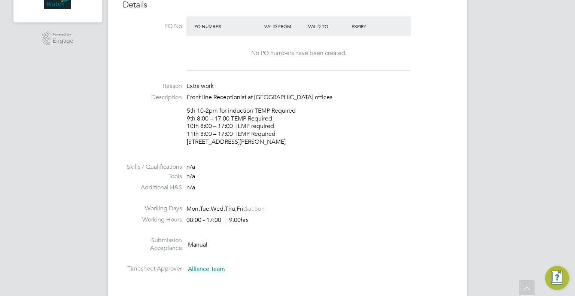
drag, startPoint x: 186, startPoint y: 141, endPoint x: 470, endPoint y: 143, distance: 283.9
copy p "[STREET_ADDRESS][PERSON_NAME]"
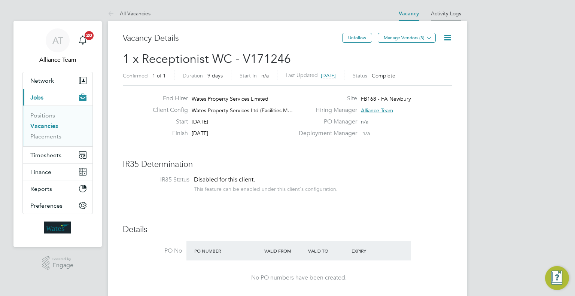
click at [443, 13] on link "Activity Logs" at bounding box center [446, 13] width 30 height 7
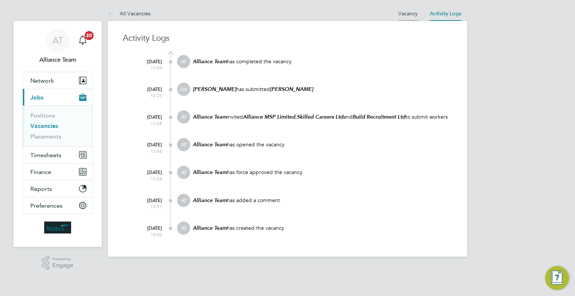
click at [417, 19] on li "Vacancy" at bounding box center [407, 13] width 19 height 15
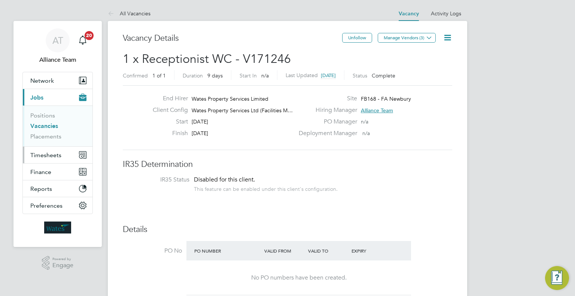
click at [53, 152] on span "Timesheets" at bounding box center [45, 155] width 31 height 7
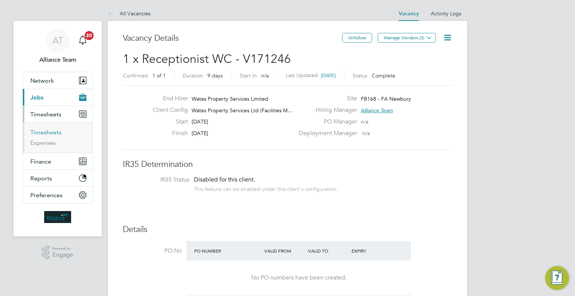
click at [55, 133] on link "Timesheets" at bounding box center [45, 132] width 31 height 7
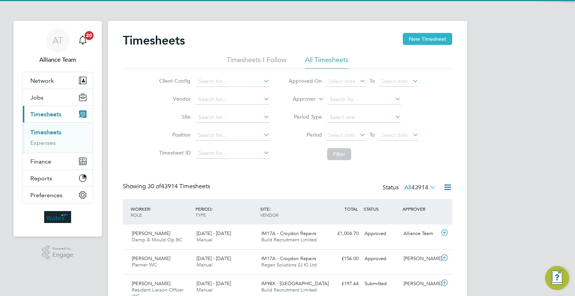
scroll to position [25, 65]
click at [437, 36] on button "New Timesheet" at bounding box center [427, 39] width 49 height 12
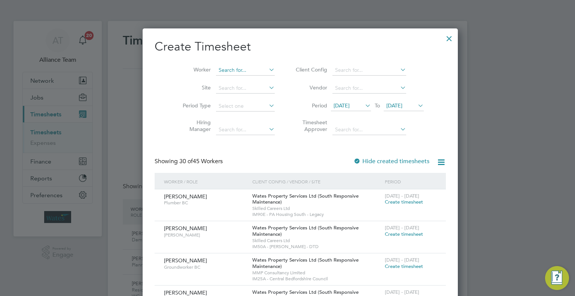
click at [222, 65] on input at bounding box center [245, 70] width 59 height 10
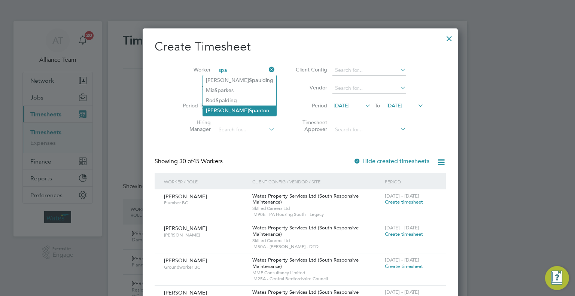
click at [247, 109] on li "Richard Spa nton" at bounding box center [239, 111] width 73 height 10
type input "[PERSON_NAME]"
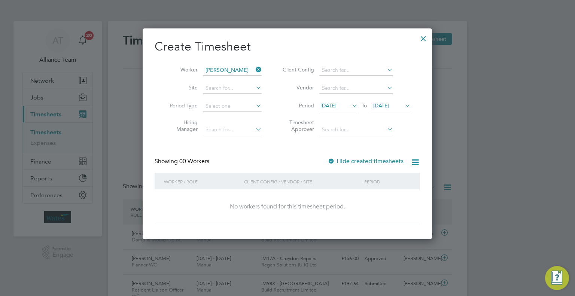
click at [351, 104] on icon at bounding box center [351, 105] width 0 height 10
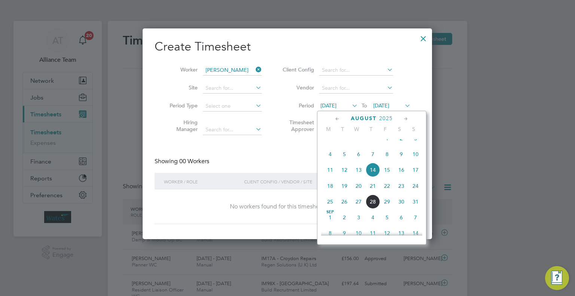
click at [331, 159] on span "4" at bounding box center [330, 154] width 14 height 14
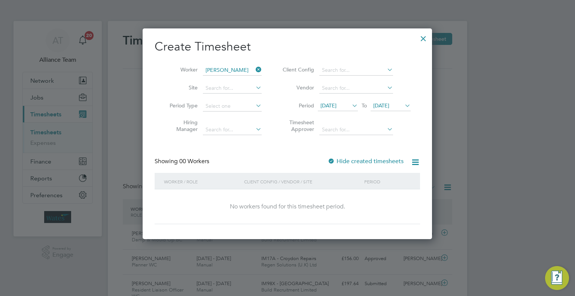
click at [403, 105] on icon at bounding box center [403, 105] width 0 height 10
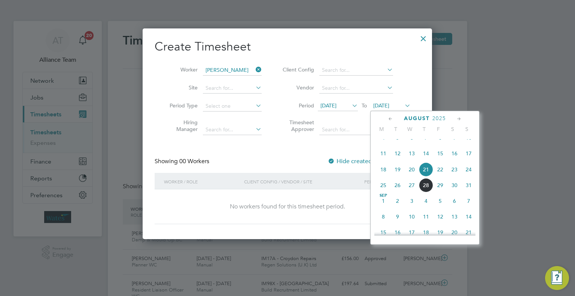
click at [458, 192] on span "30" at bounding box center [455, 185] width 14 height 14
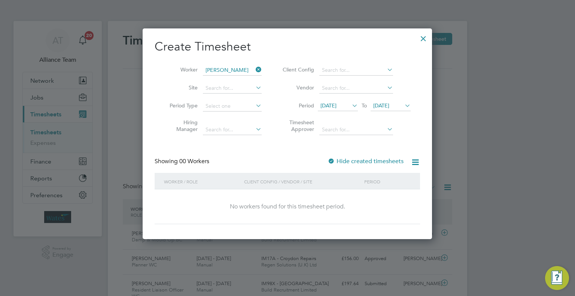
click at [298, 142] on div "Create Timesheet Worker Richard Spanton Site Period Type Hiring Manager Client …" at bounding box center [288, 131] width 266 height 185
click at [427, 38] on div at bounding box center [423, 36] width 13 height 13
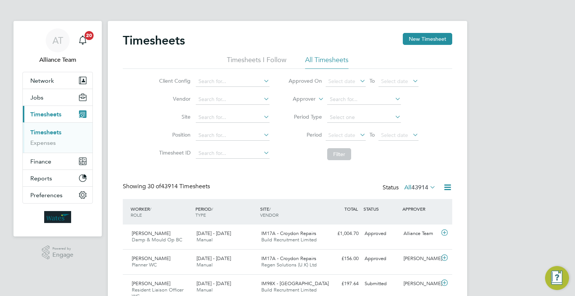
click at [317, 98] on icon at bounding box center [317, 97] width 0 height 7
click at [297, 107] on li "Worker" at bounding box center [297, 108] width 37 height 10
click at [348, 101] on input at bounding box center [364, 99] width 74 height 10
click at [370, 105] on li "Richard Spant on" at bounding box center [364, 109] width 74 height 10
type input "[PERSON_NAME]"
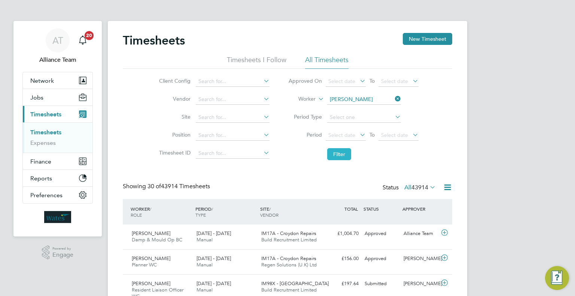
click at [338, 154] on button "Filter" at bounding box center [339, 154] width 24 height 12
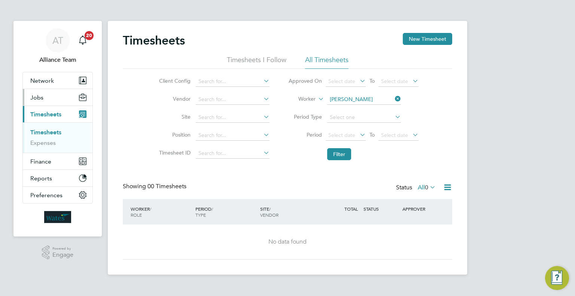
click at [34, 93] on button "Jobs" at bounding box center [58, 97] width 70 height 16
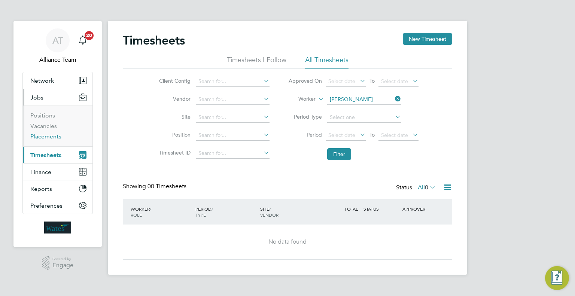
drag, startPoint x: 48, startPoint y: 135, endPoint x: 94, endPoint y: 144, distance: 46.6
click at [48, 135] on link "Placements" at bounding box center [45, 136] width 31 height 7
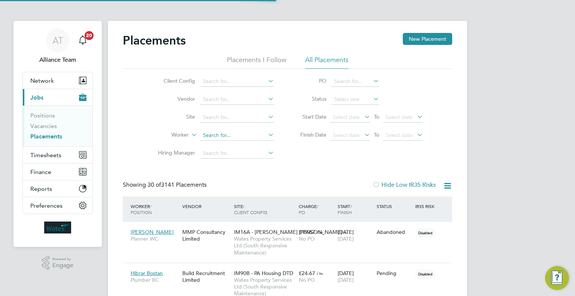
click at [214, 140] on input at bounding box center [237, 135] width 74 height 10
click at [248, 148] on li "Richard Spant on" at bounding box center [237, 145] width 74 height 10
type input "[PERSON_NAME]"
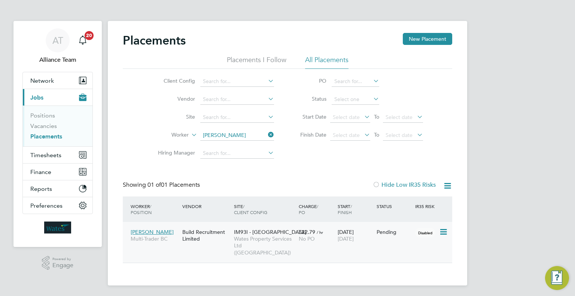
click at [443, 234] on icon at bounding box center [442, 232] width 7 height 9
click at [403, 274] on li "Start" at bounding box center [420, 278] width 53 height 10
type input "[PERSON_NAME]"
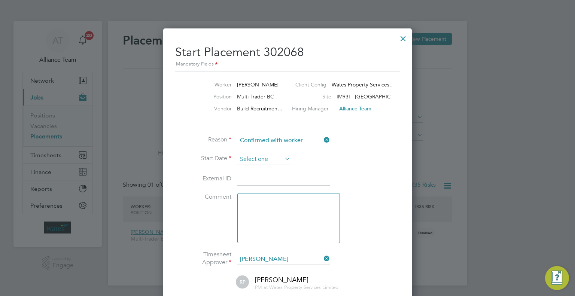
click at [267, 155] on input at bounding box center [263, 159] width 53 height 11
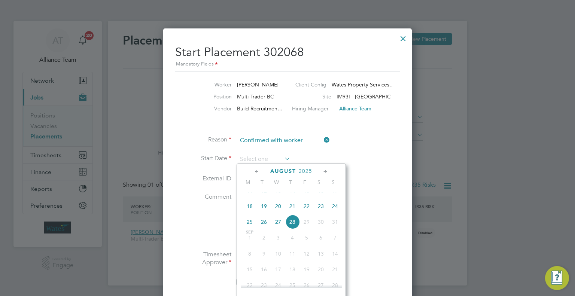
click at [262, 213] on span "19" at bounding box center [264, 206] width 14 height 14
type input "[DATE]"
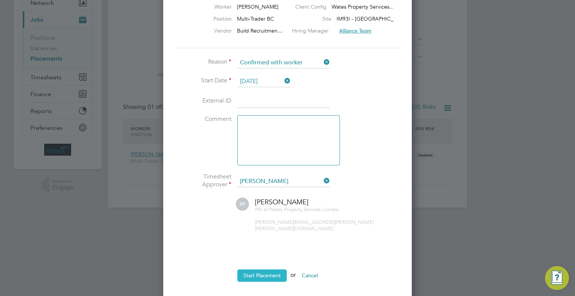
click at [265, 270] on button "Start Placement" at bounding box center [261, 276] width 49 height 12
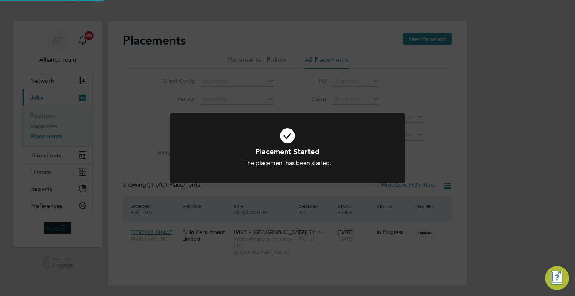
click at [362, 207] on div "Placement Started The placement has been started. Cancel Okay" at bounding box center [287, 148] width 575 height 296
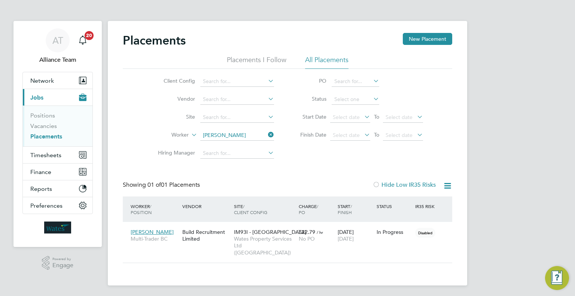
click at [528, 116] on div "AT Alliance Team Notifications 20 Applications: Network Team Members Businesses…" at bounding box center [287, 149] width 575 height 298
click at [34, 128] on link "Vacancies" at bounding box center [43, 125] width 27 height 7
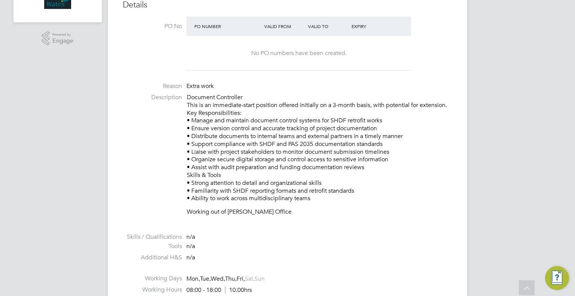
scroll to position [112, 0]
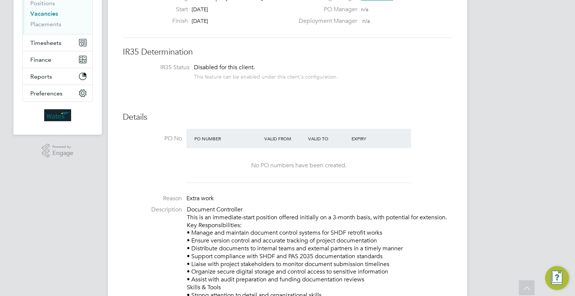
drag, startPoint x: 43, startPoint y: 16, endPoint x: 30, endPoint y: 28, distance: 17.8
click at [43, 16] on link "Vacancies" at bounding box center [44, 13] width 28 height 7
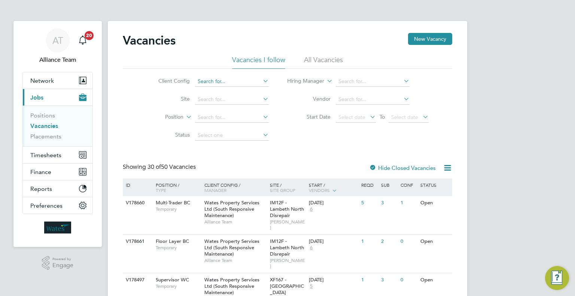
click at [249, 83] on input at bounding box center [232, 81] width 74 height 10
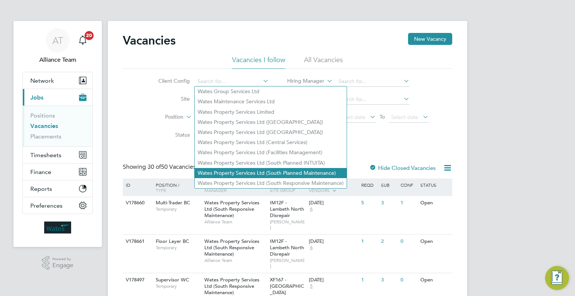
click at [272, 172] on li "Wates Property Services Ltd (South Planned Maintenance)" at bounding box center [271, 173] width 152 height 10
type input "Wates Property Services Ltd (South Planned Maintenance)"
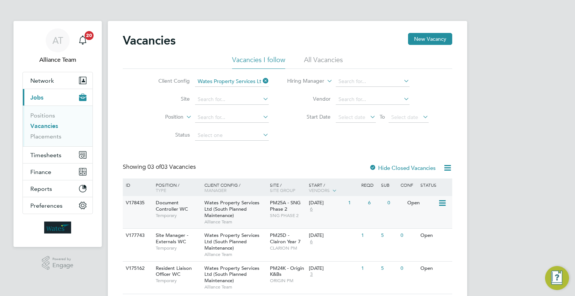
click at [313, 211] on span "6" at bounding box center [311, 209] width 5 height 6
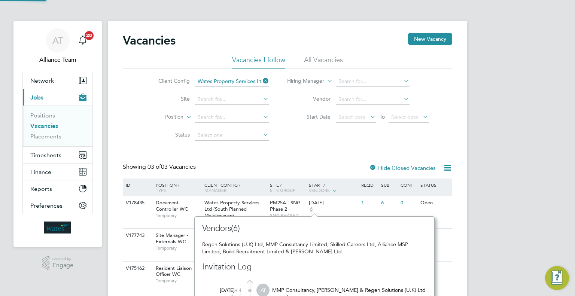
scroll to position [4, 4]
click at [303, 203] on div "PM25A - SNG Phase 2 SNG PHASE 2" at bounding box center [287, 209] width 39 height 26
drag, startPoint x: 276, startPoint y: 146, endPoint x: 273, endPoint y: 148, distance: 4.0
click at [275, 147] on div "Vacancies New Vacancy Vacancies I follow All Vacancies Client Config Wates Prop…" at bounding box center [288, 163] width 330 height 261
click at [37, 154] on span "Timesheets" at bounding box center [45, 155] width 31 height 7
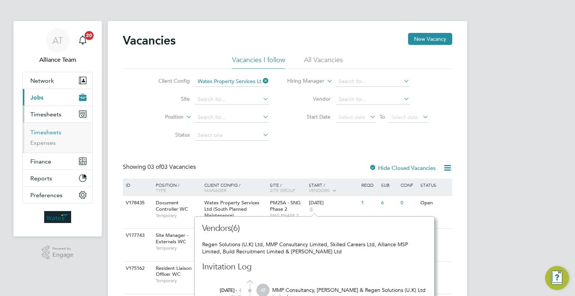
click at [48, 133] on link "Timesheets" at bounding box center [45, 132] width 31 height 7
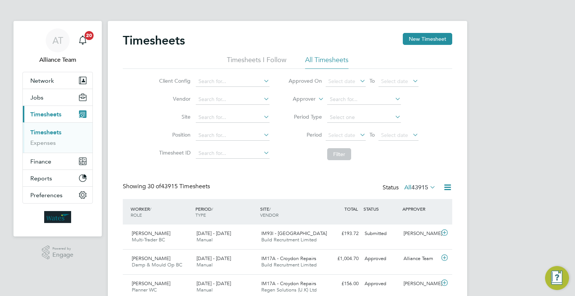
click at [317, 100] on icon at bounding box center [317, 97] width 0 height 7
click at [304, 100] on label "Approver" at bounding box center [299, 98] width 34 height 7
drag, startPoint x: 296, startPoint y: 107, endPoint x: 327, endPoint y: 106, distance: 30.7
click at [297, 106] on li "Worker" at bounding box center [297, 108] width 37 height 10
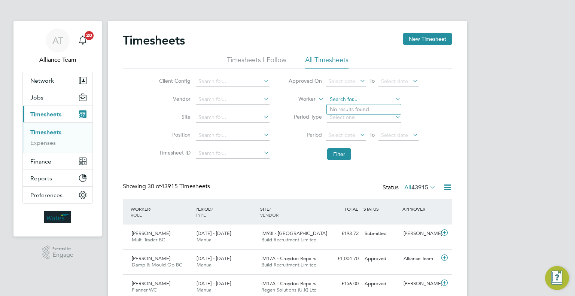
click at [345, 100] on input at bounding box center [364, 99] width 74 height 10
click at [367, 107] on li "[PERSON_NAME]" at bounding box center [364, 109] width 74 height 10
type input "[PERSON_NAME]"
click at [343, 151] on button "Filter" at bounding box center [339, 154] width 24 height 12
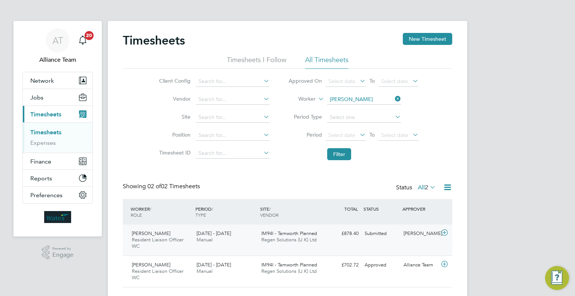
click at [412, 244] on div "[PERSON_NAME] Resident Liaison Officer WC [DATE] - [DATE] [DATE] - [DATE] Manua…" at bounding box center [288, 240] width 330 height 31
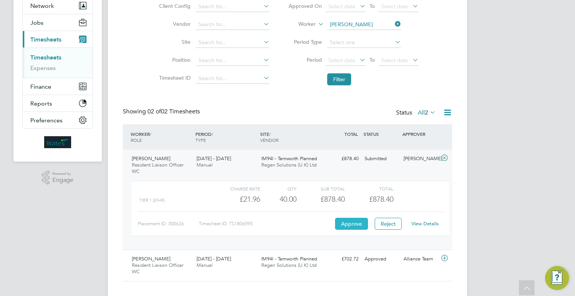
click at [352, 221] on button "Approve" at bounding box center [351, 224] width 33 height 12
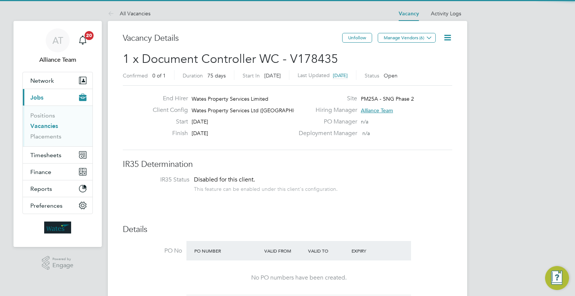
click at [445, 38] on icon at bounding box center [447, 37] width 9 height 9
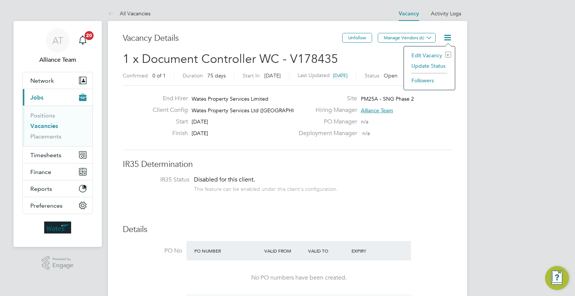
click at [437, 64] on li "Update Status" at bounding box center [429, 66] width 43 height 10
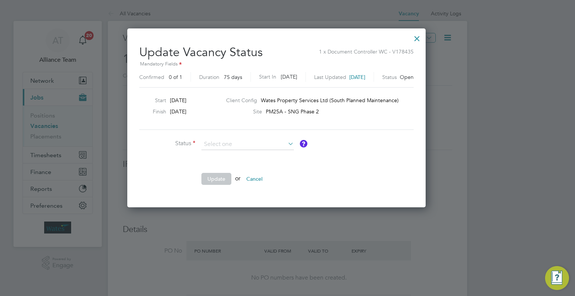
click at [256, 174] on li "Cancelled" at bounding box center [247, 174] width 93 height 10
type input "Cancelled"
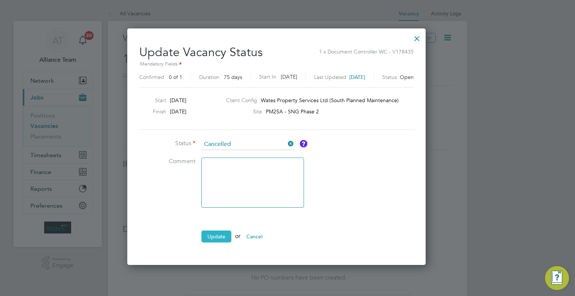
click at [219, 235] on button "Update" at bounding box center [216, 237] width 30 height 12
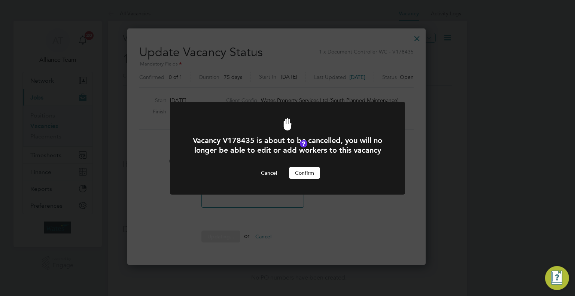
click at [301, 168] on button "Confirm" at bounding box center [304, 173] width 31 height 12
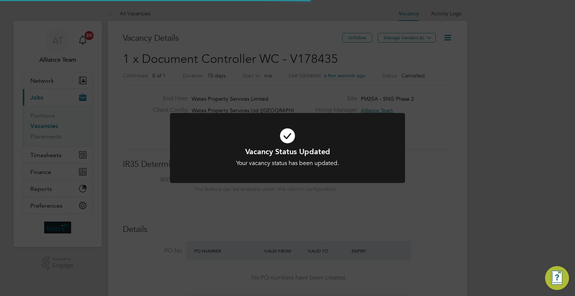
click at [445, 185] on div "Vacancy Status Updated Your vacancy status has been updated. Cancel Okay" at bounding box center [287, 148] width 575 height 296
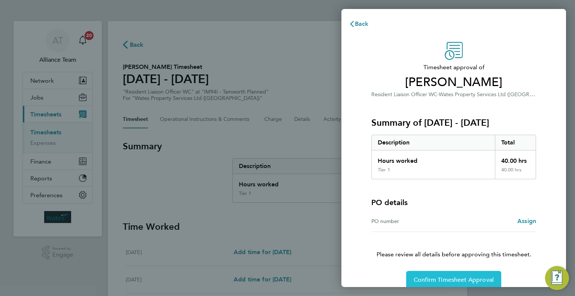
click at [459, 286] on button "Confirm Timesheet Approval" at bounding box center [453, 280] width 95 height 18
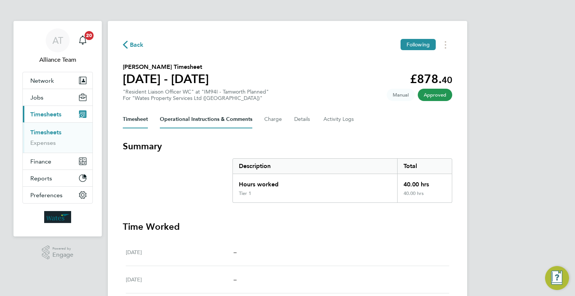
click at [225, 121] on Comments-tab "Operational Instructions & Comments" at bounding box center [206, 119] width 93 height 18
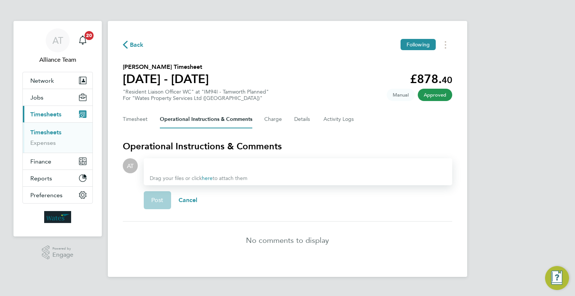
click at [235, 164] on div at bounding box center [298, 165] width 297 height 9
paste div
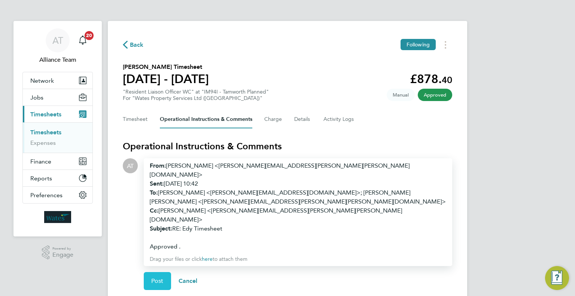
click at [161, 278] on span "Post" at bounding box center [157, 281] width 12 height 7
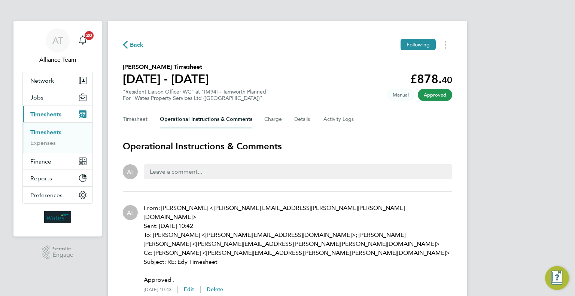
click at [564, 94] on div "AT Alliance Team Notifications 20 Applications: Network Team Members Businesses…" at bounding box center [287, 168] width 575 height 336
click at [45, 104] on button "Jobs" at bounding box center [58, 97] width 70 height 16
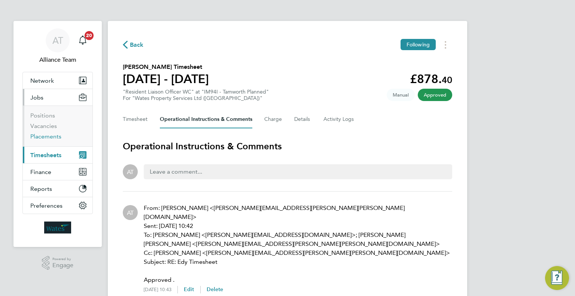
click at [61, 136] on link "Placements" at bounding box center [45, 136] width 31 height 7
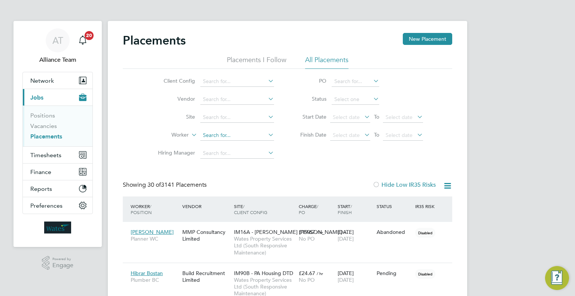
click at [210, 137] on input at bounding box center [237, 135] width 74 height 10
click at [256, 145] on li "Edy Mohammed" at bounding box center [237, 145] width 74 height 10
type input "Edy Mohammed"
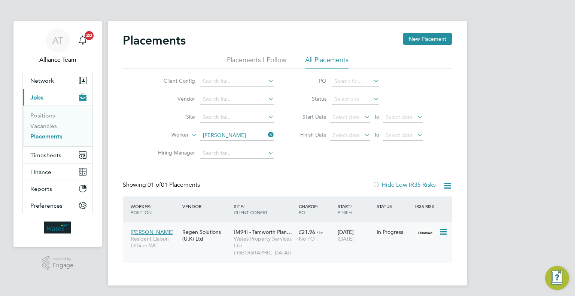
click at [296, 247] on div "IM94I - Tamworth Plan… Wates Property Services Ltd (Central & North)" at bounding box center [264, 242] width 65 height 35
click at [43, 158] on span "Timesheets" at bounding box center [45, 155] width 31 height 7
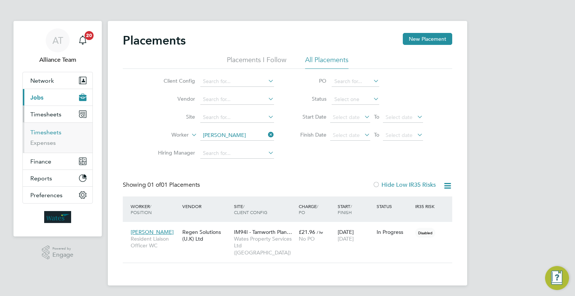
click at [40, 133] on link "Timesheets" at bounding box center [45, 132] width 31 height 7
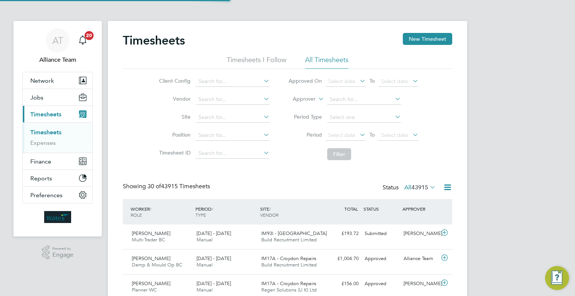
scroll to position [19, 65]
click at [317, 98] on icon at bounding box center [317, 97] width 0 height 7
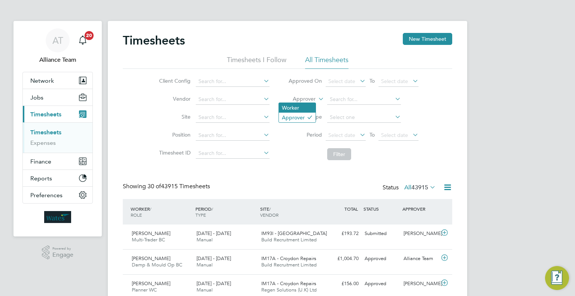
click at [306, 108] on li "Worker" at bounding box center [297, 108] width 37 height 10
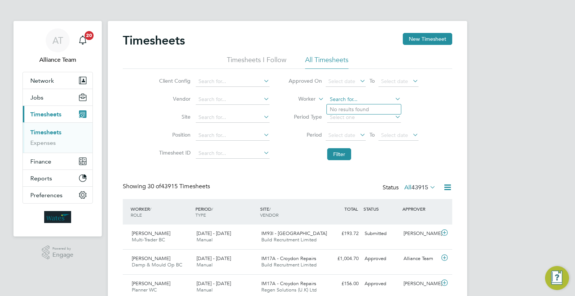
click at [349, 96] on input at bounding box center [364, 99] width 74 height 10
click at [373, 108] on b "Span" at bounding box center [379, 109] width 12 height 6
type input "Richard Spanton"
click at [337, 158] on button "Filter" at bounding box center [339, 154] width 24 height 12
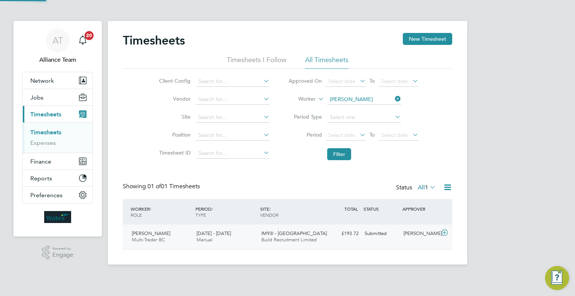
click at [376, 233] on div "Submitted" at bounding box center [381, 234] width 39 height 12
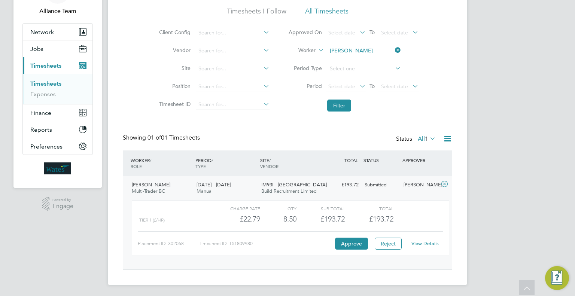
click at [424, 244] on link "View Details" at bounding box center [425, 243] width 27 height 6
click at [40, 51] on span "Jobs" at bounding box center [36, 48] width 13 height 7
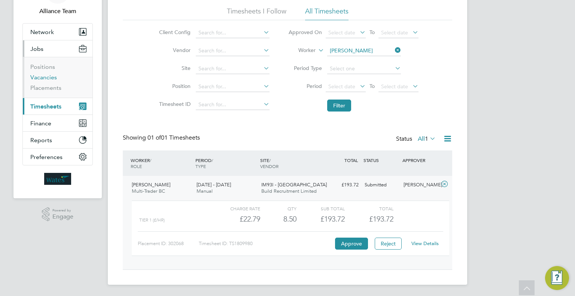
click at [43, 78] on link "Vacancies" at bounding box center [43, 77] width 27 height 7
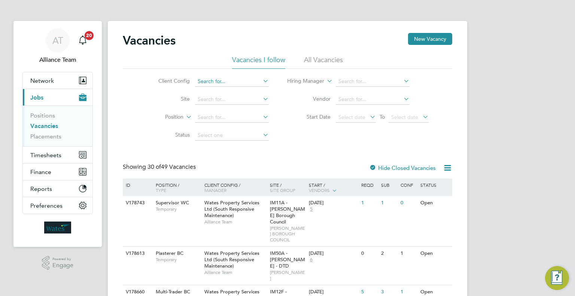
click at [207, 84] on input at bounding box center [232, 81] width 74 height 10
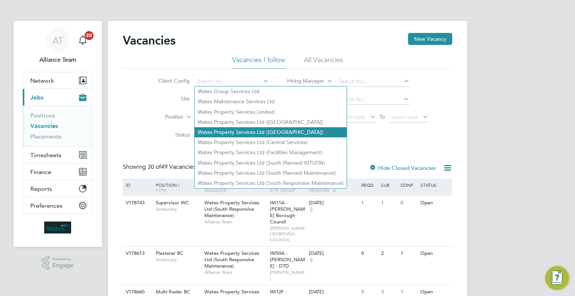
click at [292, 130] on li "Wates Property Services Ltd (Central & North)" at bounding box center [271, 132] width 152 height 10
type input "Wates Property Services Ltd (Central & North)"
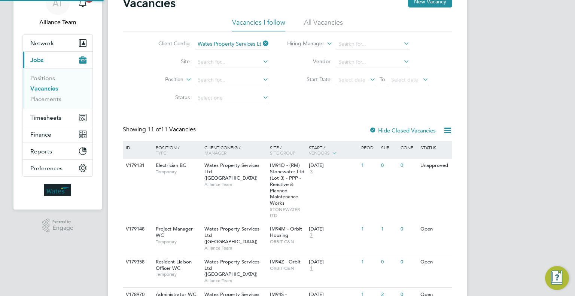
scroll to position [75, 0]
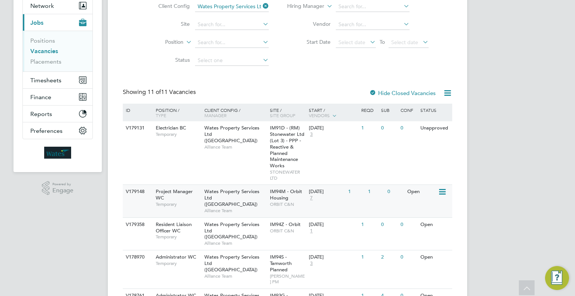
click at [265, 200] on div "Wates Property Services Ltd (Central & North) Alliance Team" at bounding box center [236, 201] width 66 height 32
click at [52, 62] on link "Placements" at bounding box center [45, 61] width 31 height 7
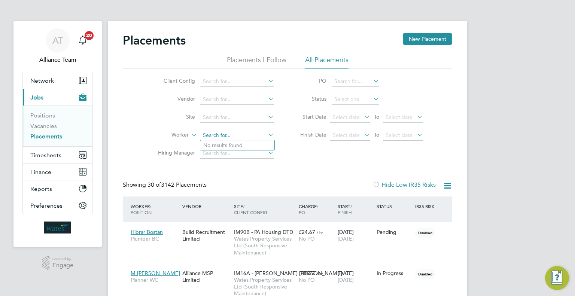
scroll to position [3, 3]
click at [231, 138] on input at bounding box center [237, 135] width 74 height 10
type input "a"
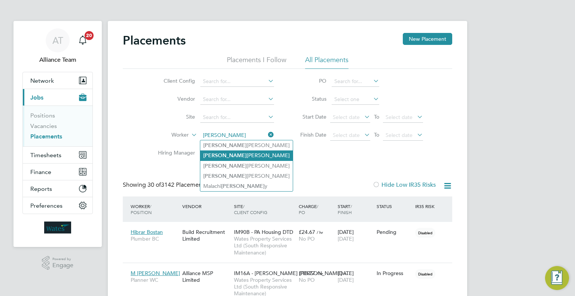
click at [244, 154] on li "Dale Cattell" at bounding box center [246, 156] width 93 height 10
type input "Dale Cattell"
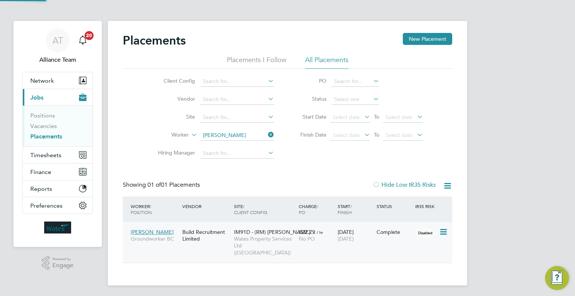
click at [354, 240] on span "22 Aug 2025" at bounding box center [346, 239] width 16 height 7
click at [48, 127] on link "Vacancies" at bounding box center [43, 125] width 27 height 7
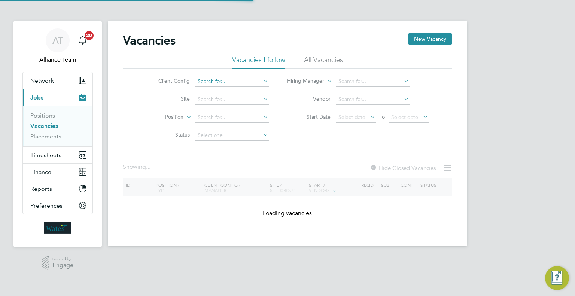
click at [233, 87] on div "Vacancies New Vacancy Vacancies I follow All Vacancies Client Config Site Posit…" at bounding box center [288, 133] width 360 height 225
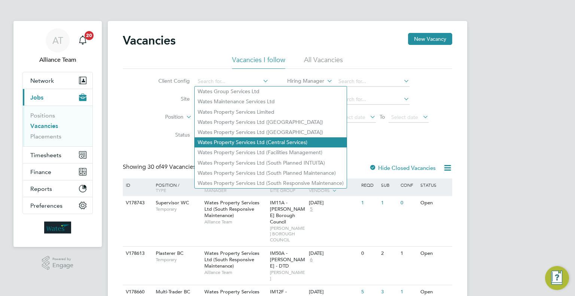
click at [254, 138] on li "Wates Property Services Ltd (Central Services)" at bounding box center [271, 142] width 152 height 10
type input "Wates Property Services Ltd (Central Services)"
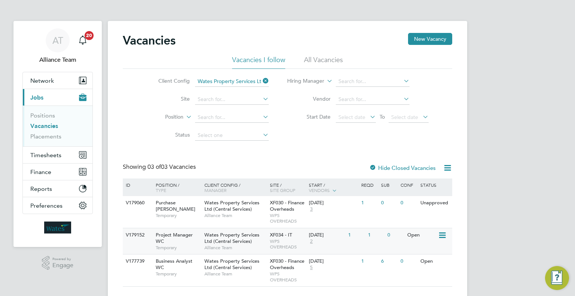
click at [279, 242] on span "WPS OVERHEADS" at bounding box center [288, 245] width 36 height 12
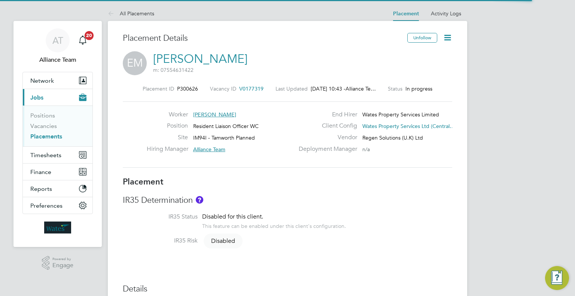
click at [444, 36] on icon at bounding box center [447, 37] width 9 height 9
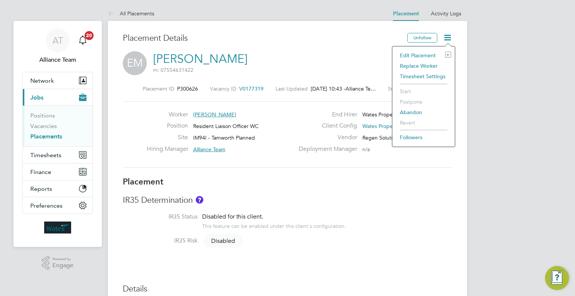
click at [406, 60] on li "Edit Placement e" at bounding box center [423, 55] width 55 height 10
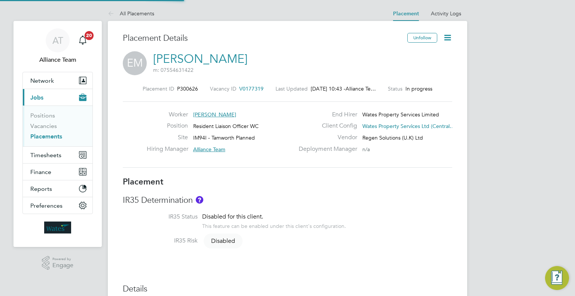
type input "Alliance Team"
type input "[PERSON_NAME]"
type input "[DATE]"
type input "08:00"
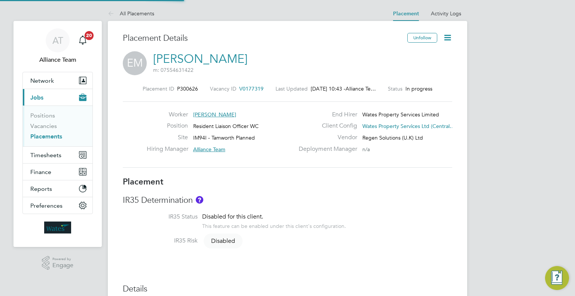
type input "18:00"
type input "08128"
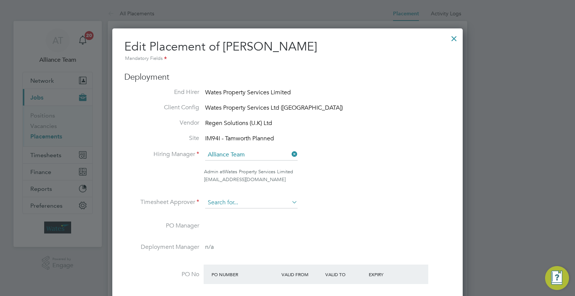
click at [248, 200] on input at bounding box center [251, 202] width 93 height 11
click at [264, 216] on li "[PERSON_NAME]" at bounding box center [252, 213] width 95 height 10
type input "[PERSON_NAME]"
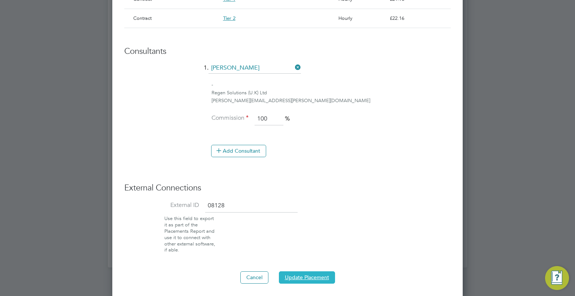
click at [315, 279] on button "Update Placement" at bounding box center [307, 278] width 56 height 12
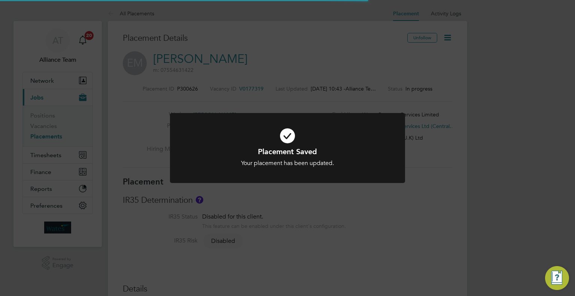
click at [543, 201] on div "Placement Saved Your placement has been updated. Cancel Okay" at bounding box center [287, 148] width 575 height 296
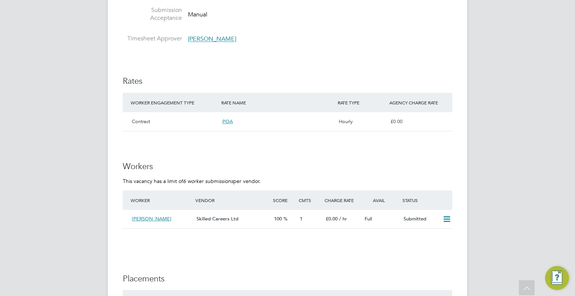
scroll to position [562, 0]
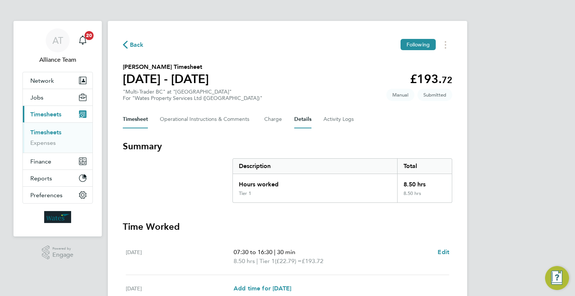
click at [303, 116] on button "Details" at bounding box center [302, 119] width 17 height 18
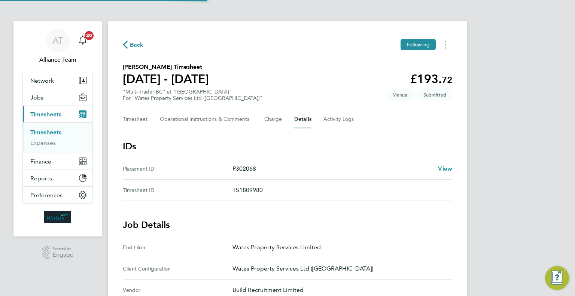
scroll to position [187, 0]
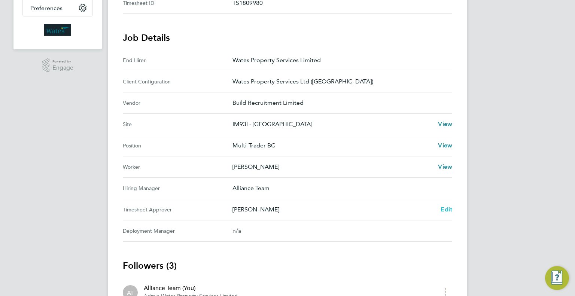
click at [445, 208] on span "Edit" at bounding box center [447, 209] width 12 height 7
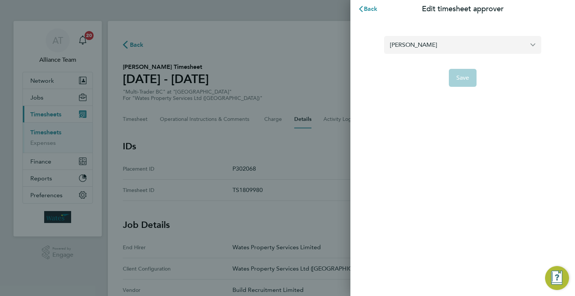
click at [420, 51] on input "Richard Patterson" at bounding box center [462, 45] width 157 height 18
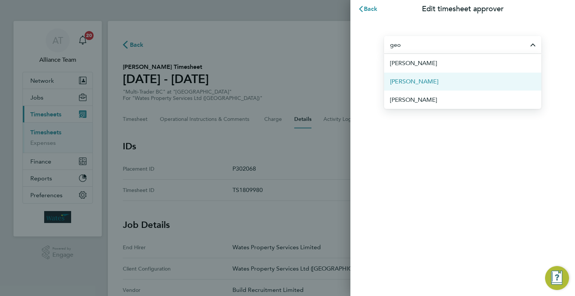
click at [425, 81] on span "Geoff Hodgkiss" at bounding box center [414, 81] width 48 height 9
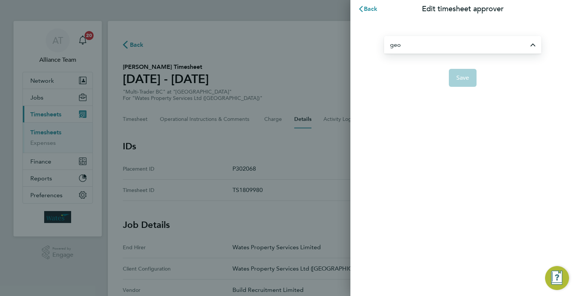
type input "Geoff Hodgkiss"
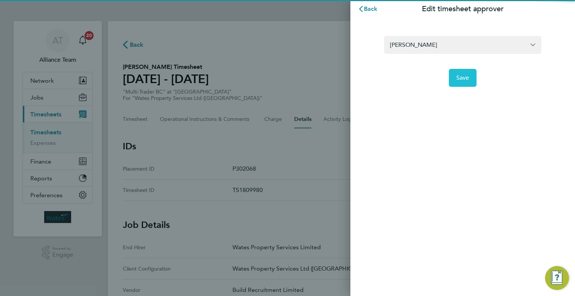
drag, startPoint x: 469, startPoint y: 67, endPoint x: 467, endPoint y: 82, distance: 15.1
click at [470, 69] on form "Geoff Hodgkiss Save" at bounding box center [462, 61] width 157 height 51
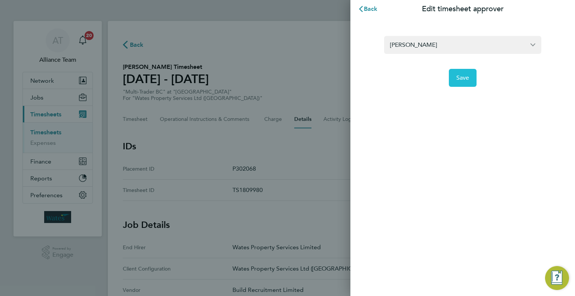
click at [467, 82] on button "Save" at bounding box center [463, 78] width 28 height 18
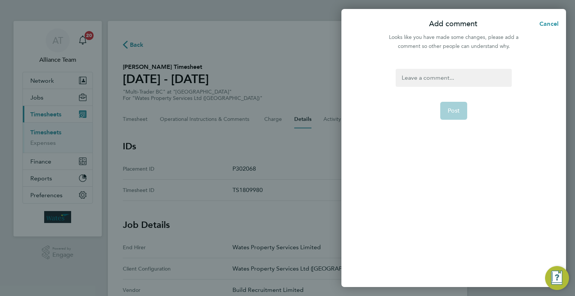
click at [449, 75] on div at bounding box center [454, 78] width 116 height 18
click at [448, 110] on span "Post" at bounding box center [454, 110] width 12 height 7
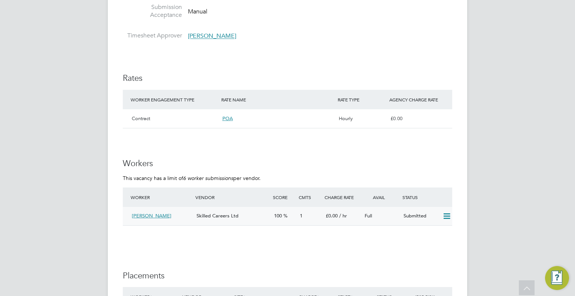
click at [446, 215] on icon at bounding box center [446, 216] width 9 height 6
click at [440, 238] on li "Reject" at bounding box center [437, 242] width 26 height 10
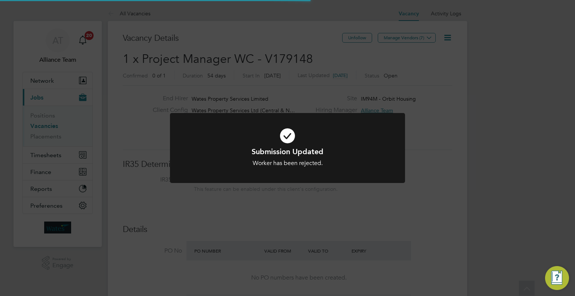
scroll to position [13, 117]
click at [433, 185] on div "Submission Updated Worker has been rejected. Cancel Okay" at bounding box center [287, 148] width 575 height 296
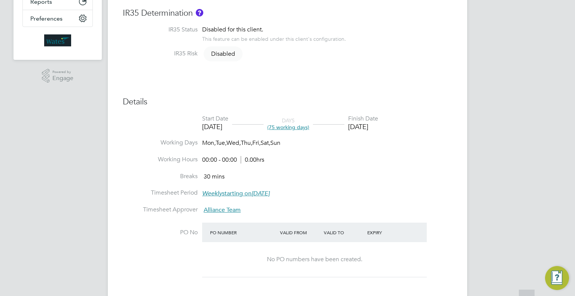
scroll to position [225, 0]
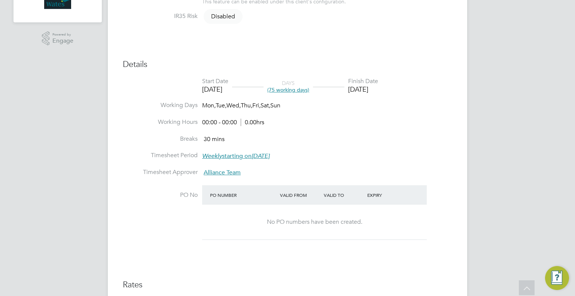
click at [337, 149] on li "Breaks 30 mins" at bounding box center [288, 143] width 330 height 17
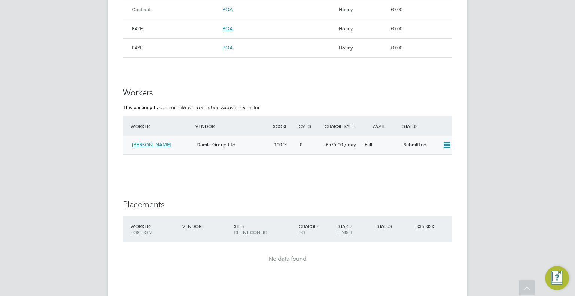
click at [445, 148] on icon at bounding box center [446, 145] width 9 height 6
click at [437, 160] on li "Offer" at bounding box center [437, 161] width 26 height 10
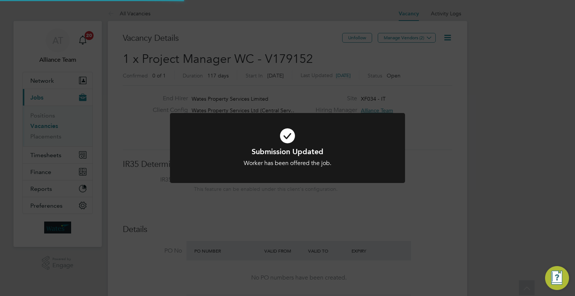
click at [457, 189] on div "Submission Updated Worker has been offered the job. Cancel Okay" at bounding box center [287, 148] width 575 height 296
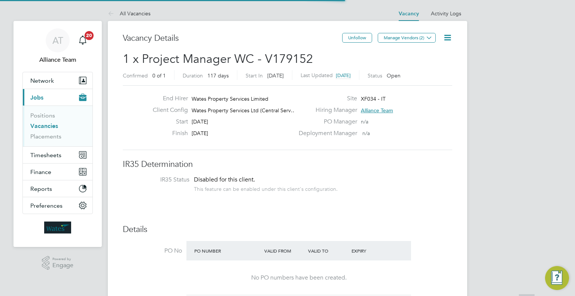
scroll to position [13, 117]
